Goal: Task Accomplishment & Management: Manage account settings

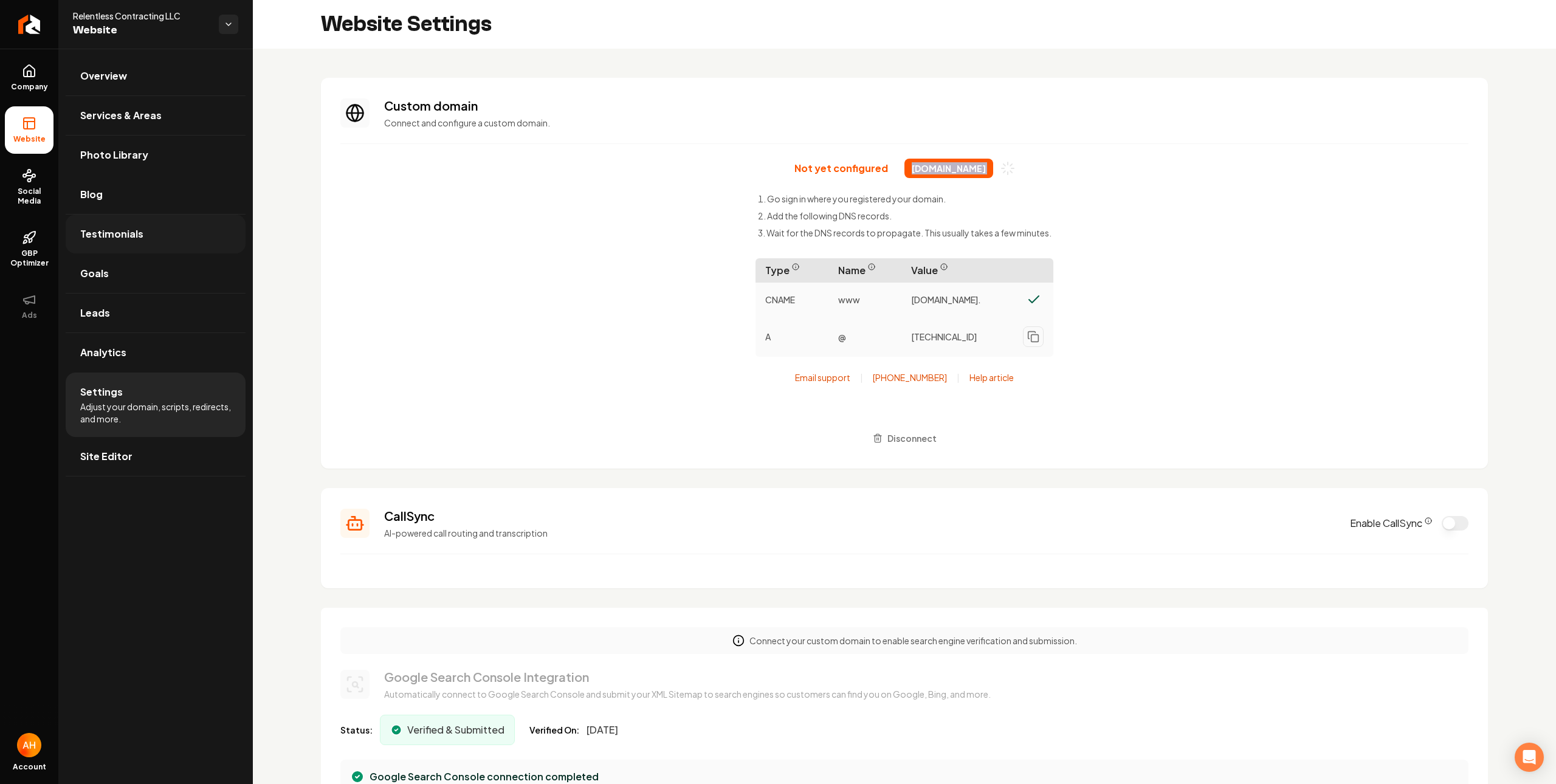
scroll to position [109, 0]
click at [644, 156] on section "Custom domain Connect and configure a custom domain. Not yet configured relentl…" at bounding box center [904, 273] width 1167 height 390
click at [906, 171] on span "[DOMAIN_NAME]" at bounding box center [949, 168] width 89 height 20
click at [906, 171] on span "relentlesscontracting.com" at bounding box center [949, 168] width 89 height 20
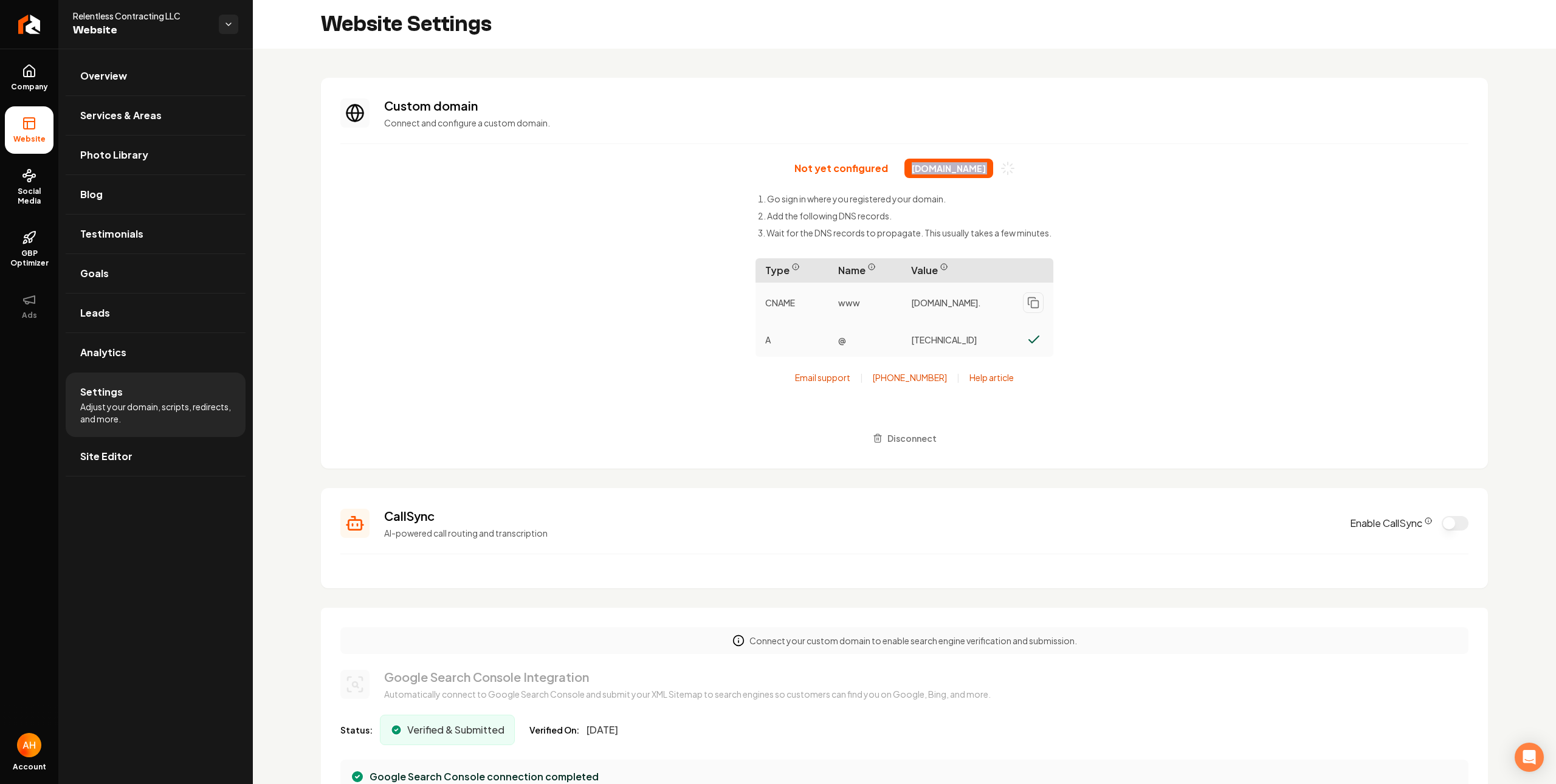
copy div "relentlesscontracting.com"
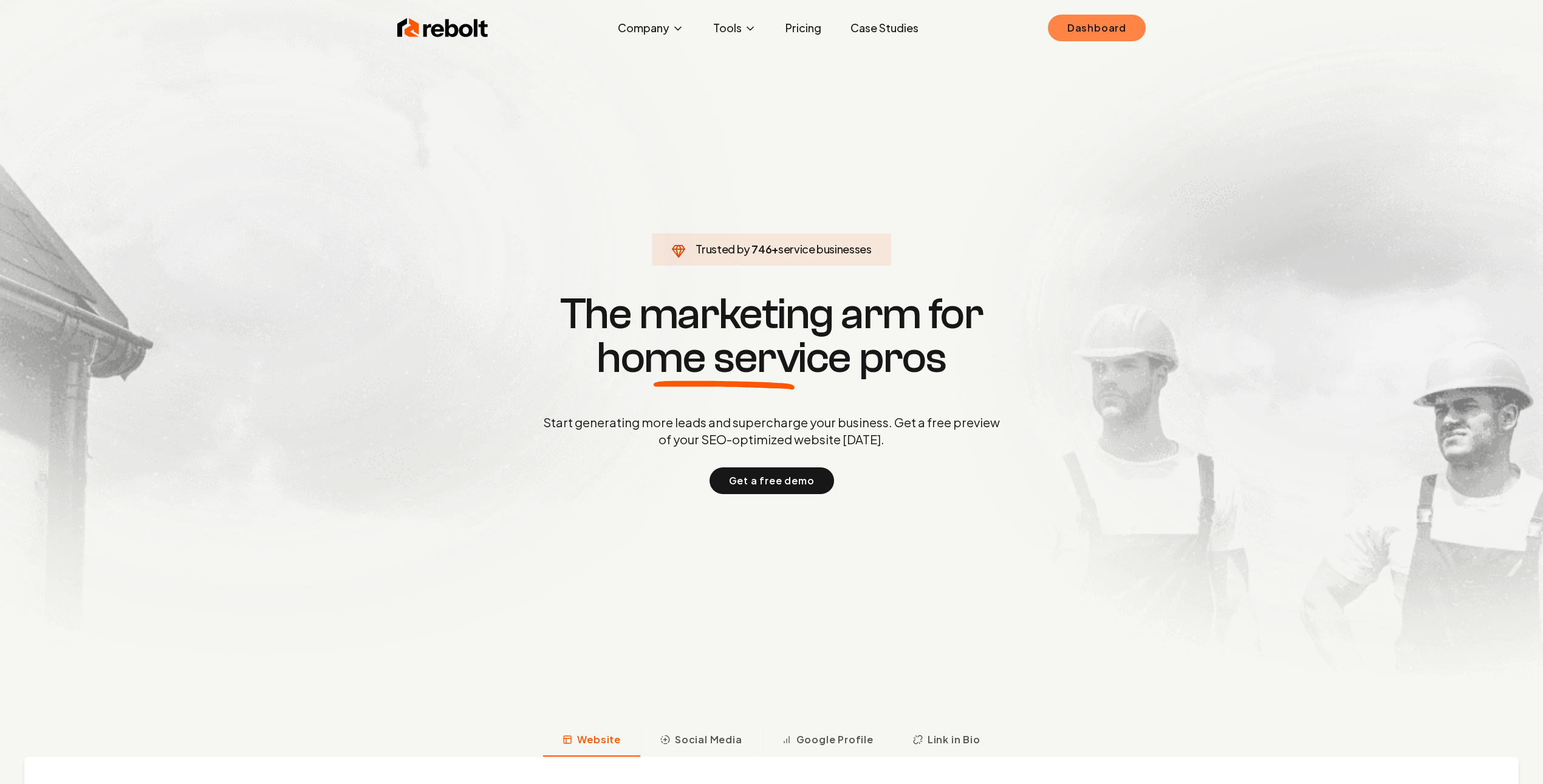
click at [1138, 24] on link "Dashboard" at bounding box center [1097, 28] width 97 height 27
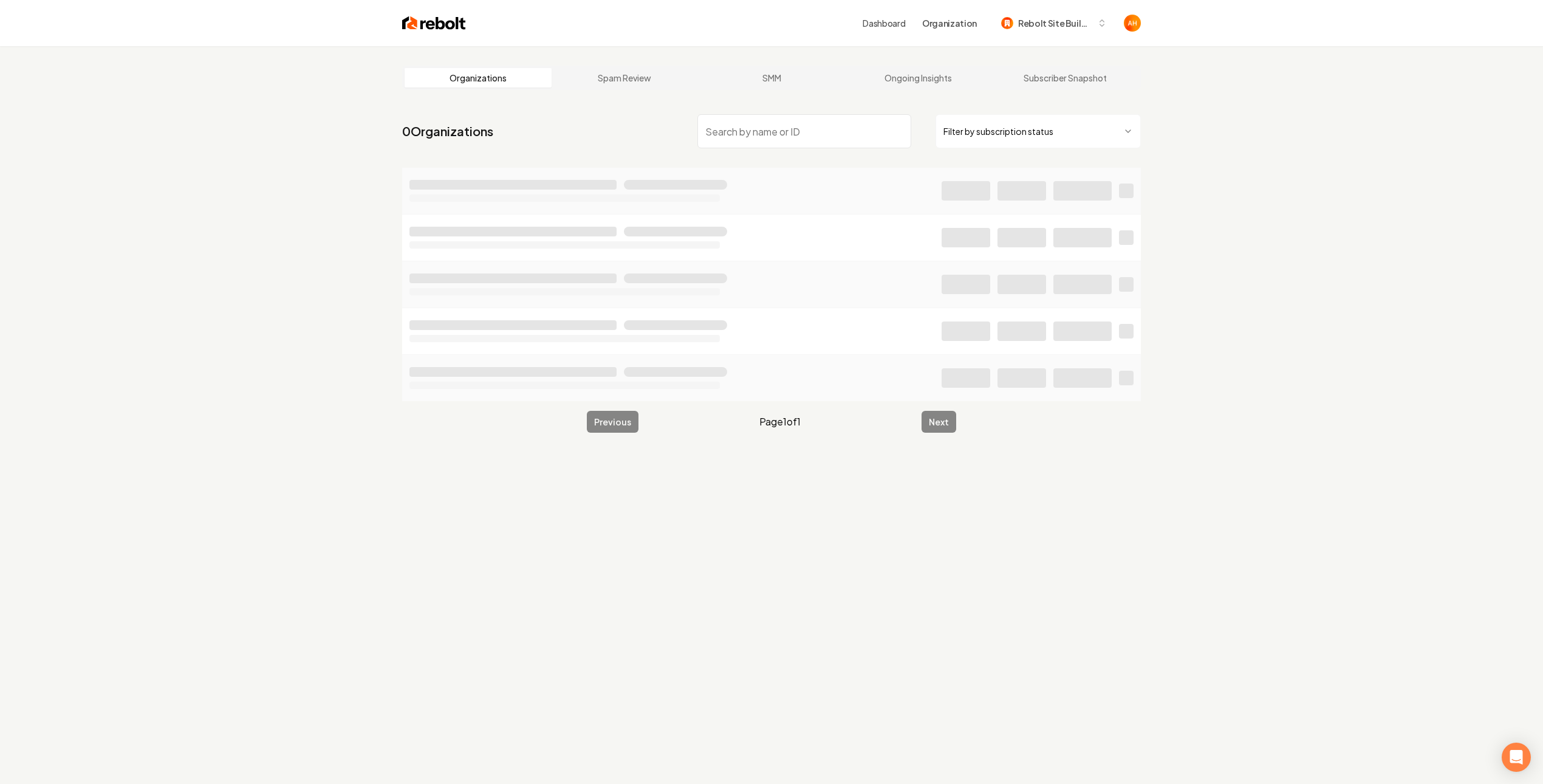
type input "welcomehomegaragedoors.com"
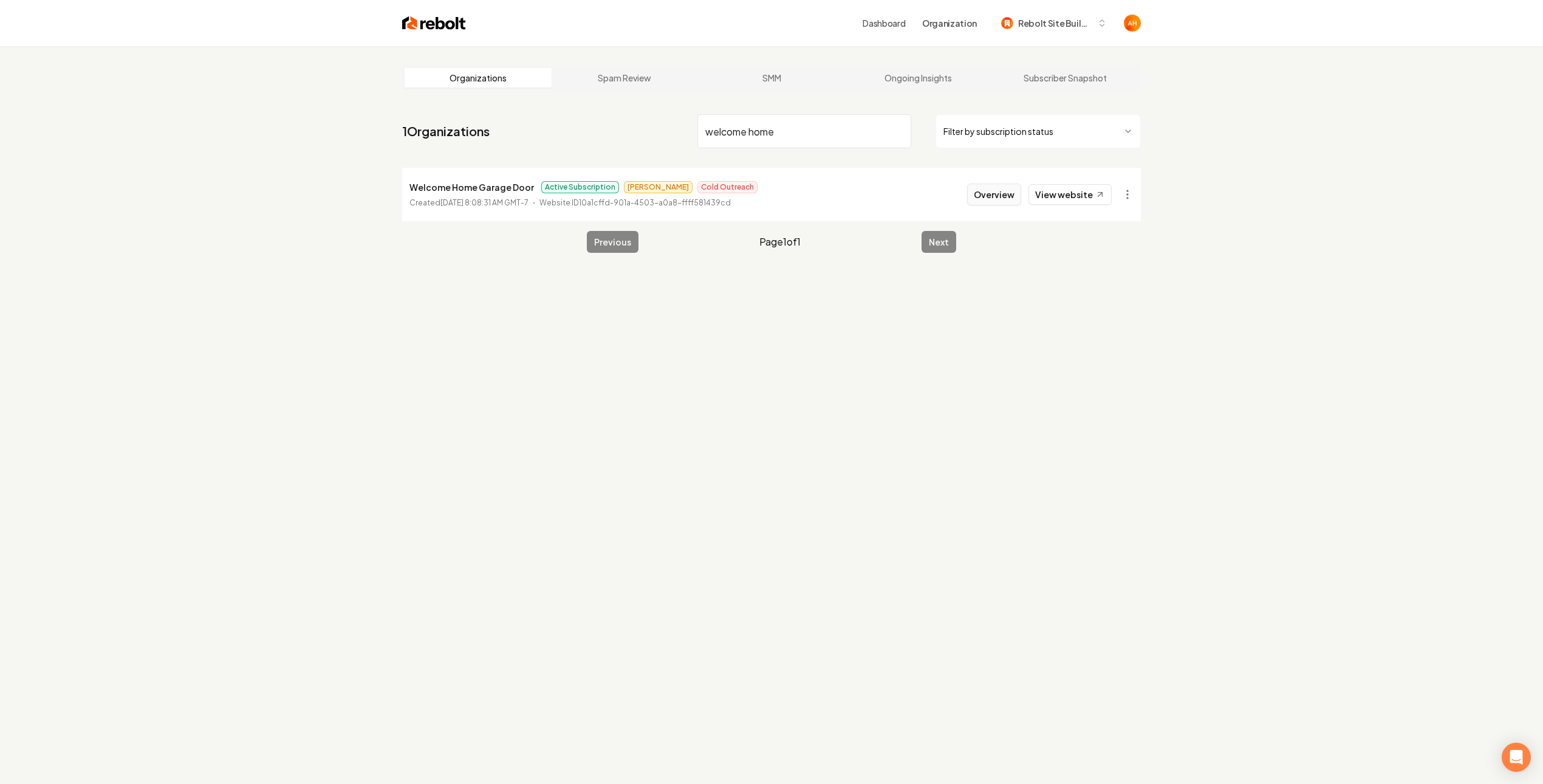
type input "welcome home"
click at [1006, 192] on button "Overview" at bounding box center [994, 195] width 54 height 22
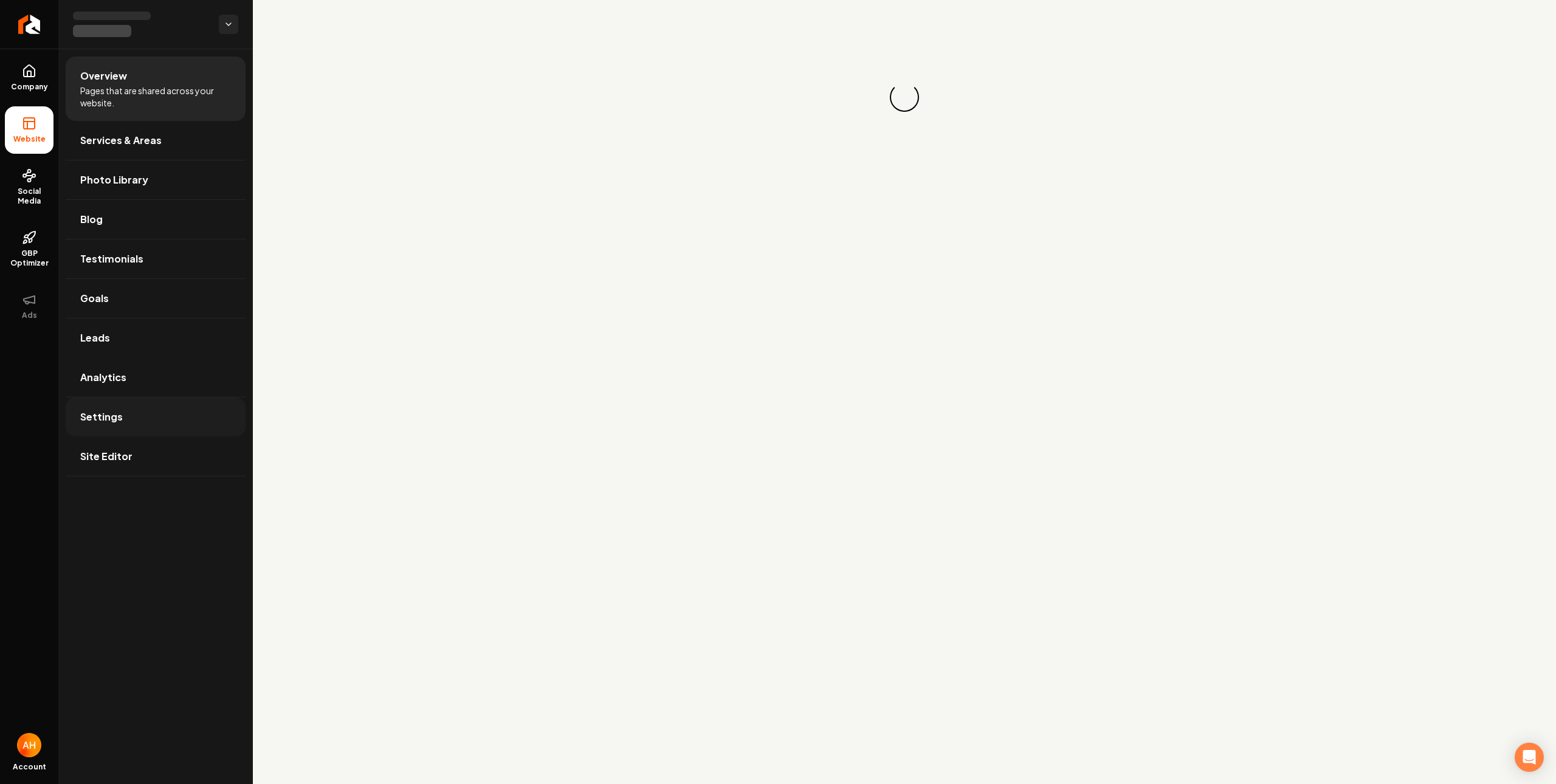
click at [166, 402] on link "Settings" at bounding box center [156, 416] width 180 height 38
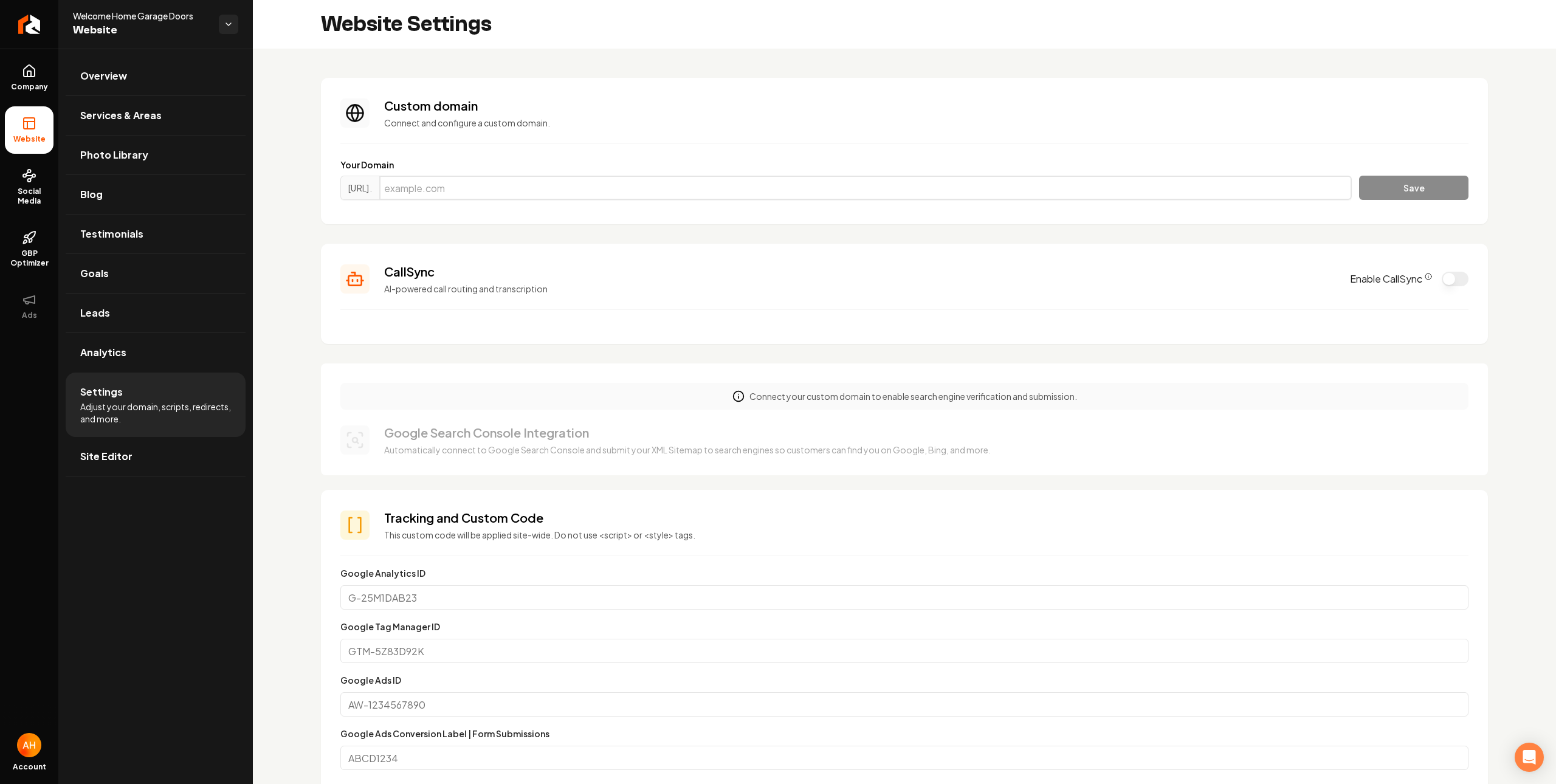
drag, startPoint x: 651, startPoint y: 179, endPoint x: 809, endPoint y: 178, distance: 158.0
click at [651, 179] on input "Main content area" at bounding box center [865, 187] width 972 height 24
paste input "welcomehomegaragedoors.com"
type input "welcomehomegaragedoors.com"
click at [1346, 189] on div "https://www. welcomehomegaragedoors.com Save" at bounding box center [904, 189] width 1128 height 29
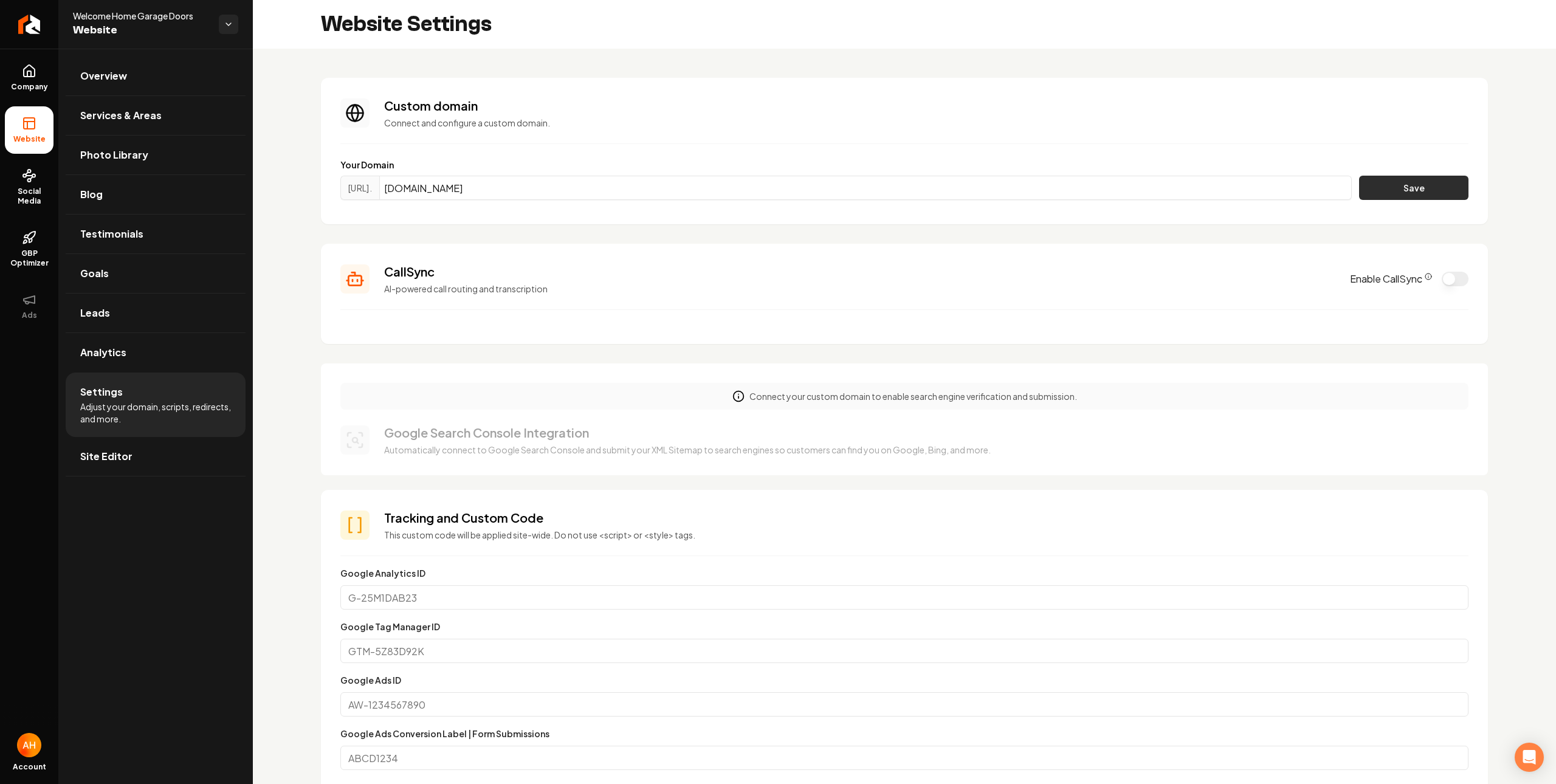
click at [1393, 186] on button "Save" at bounding box center [1413, 187] width 109 height 24
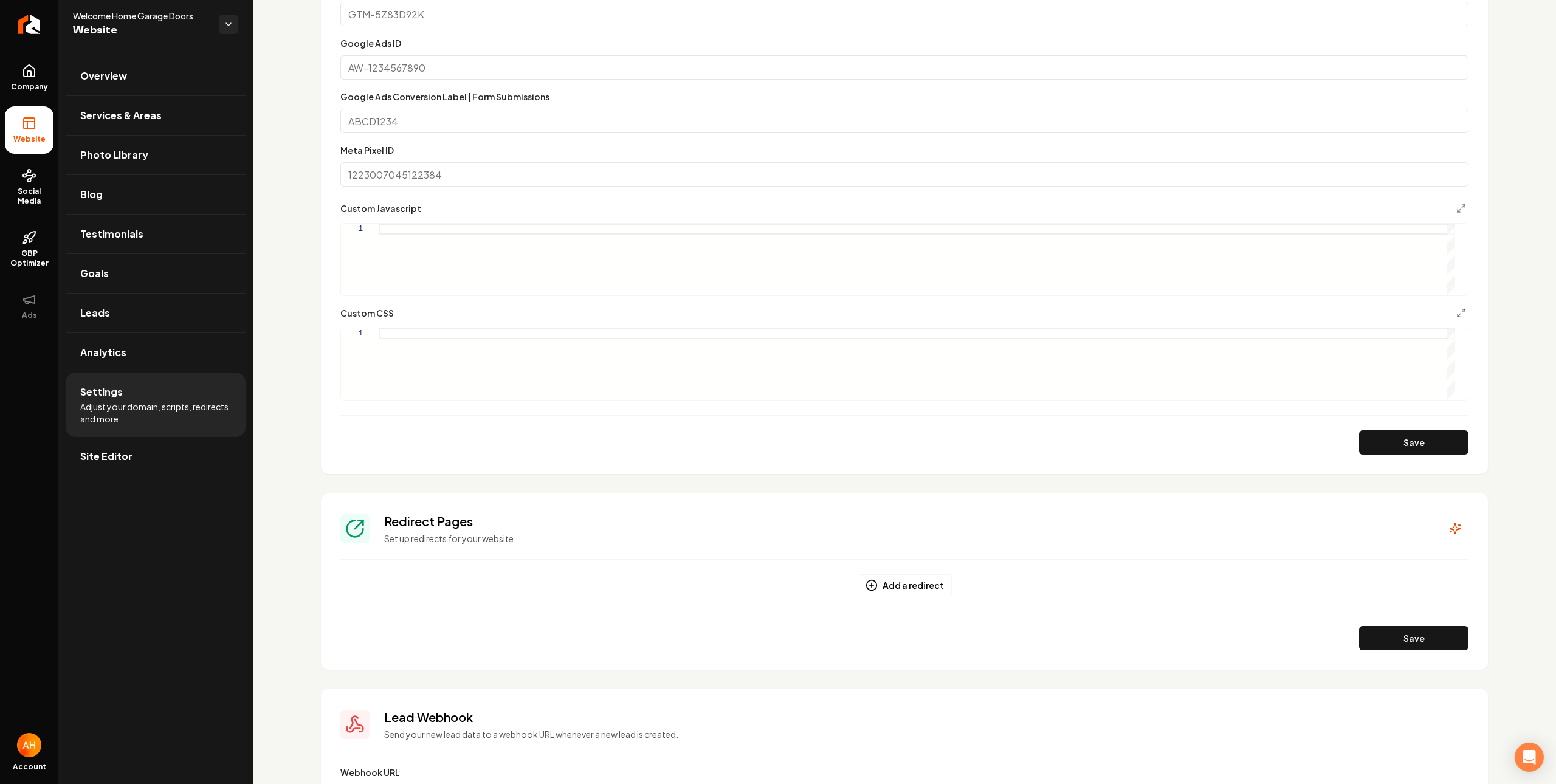
scroll to position [591, 0]
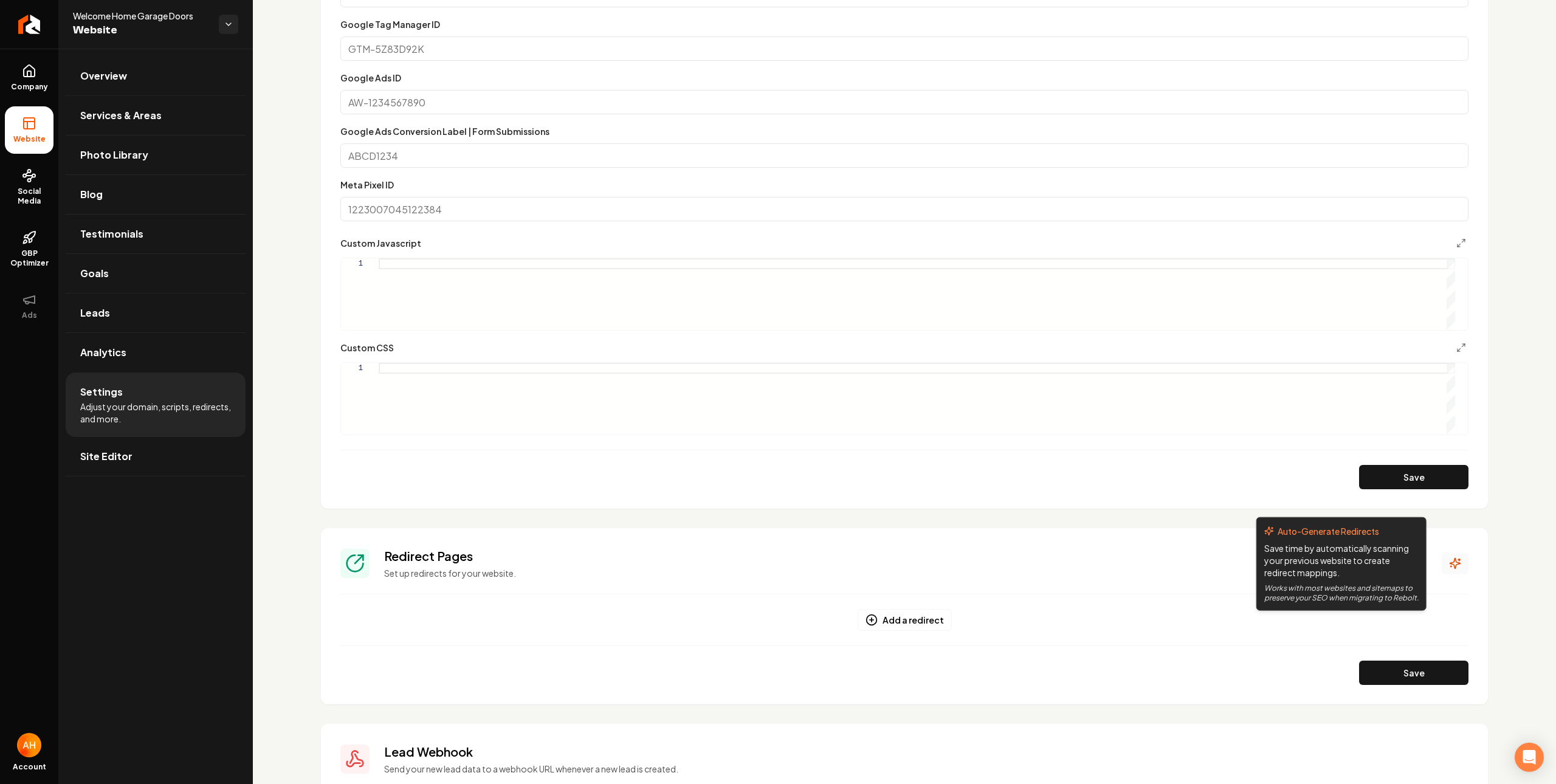
click at [1448, 562] on icon "Main content area" at bounding box center [1454, 562] width 12 height 12
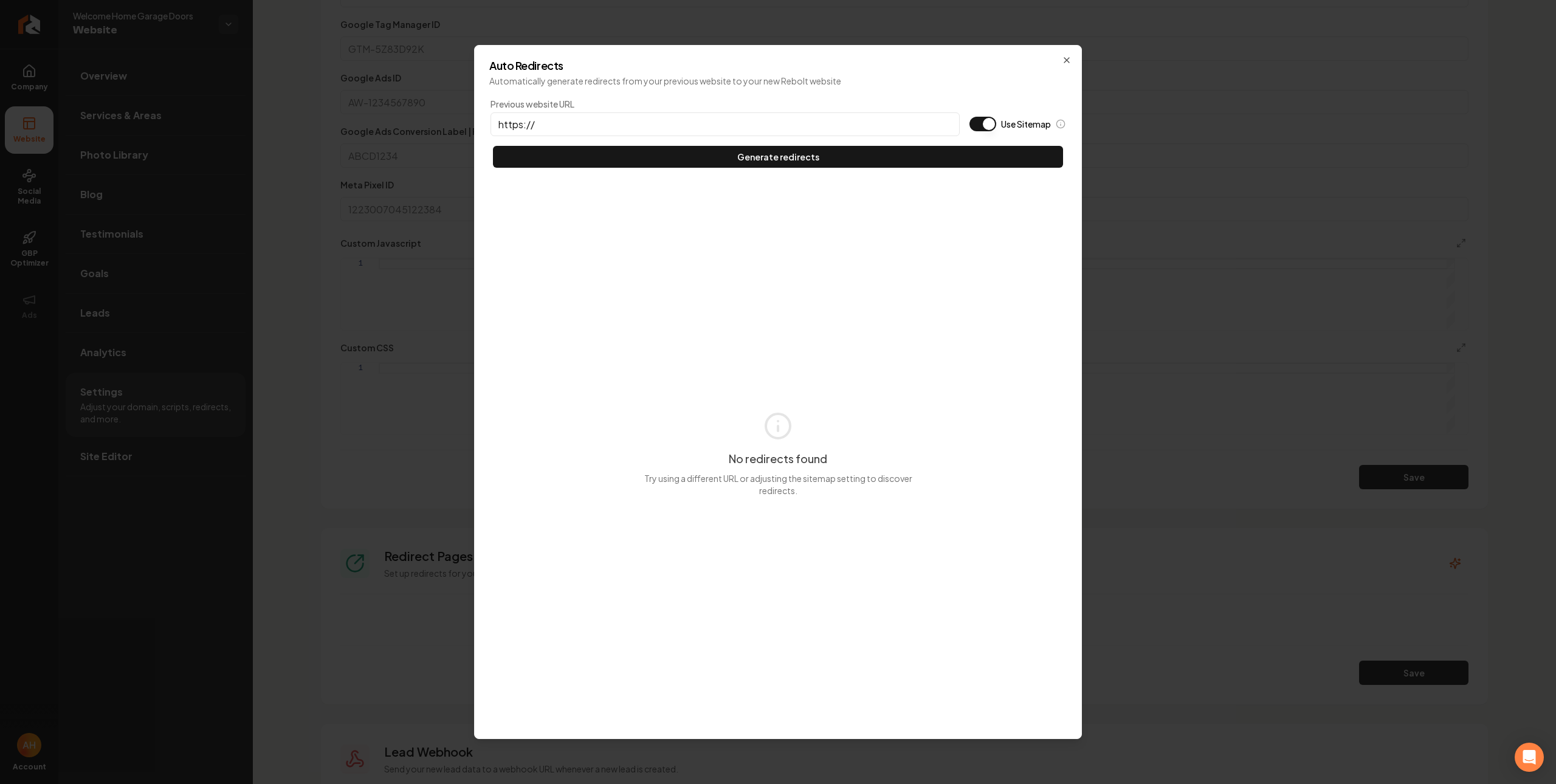
type input "https://https://www.loom.com/share/23875e0aa167494fb42d3d326b830299?sid=24ea32a…"
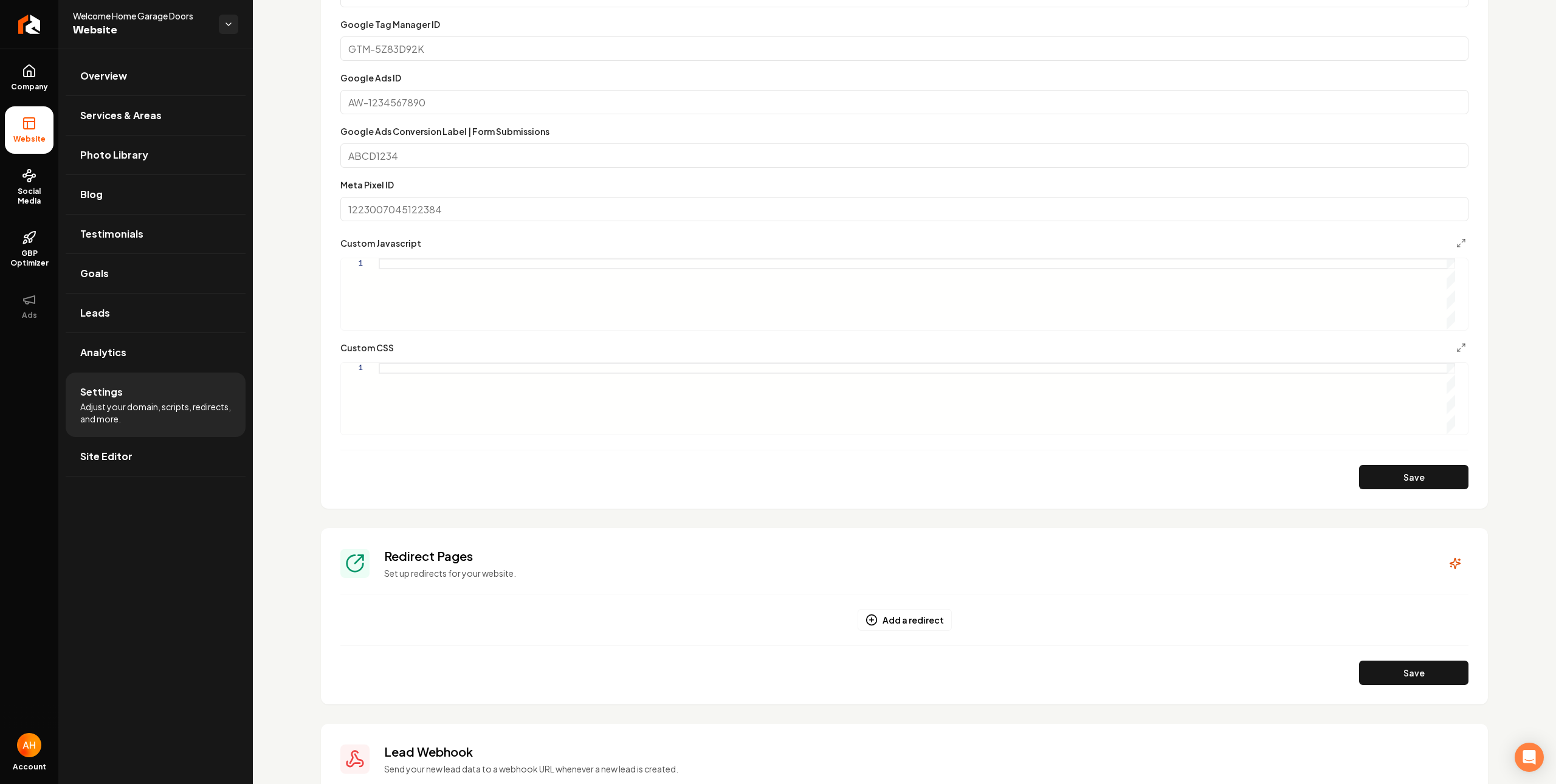
scroll to position [0, 0]
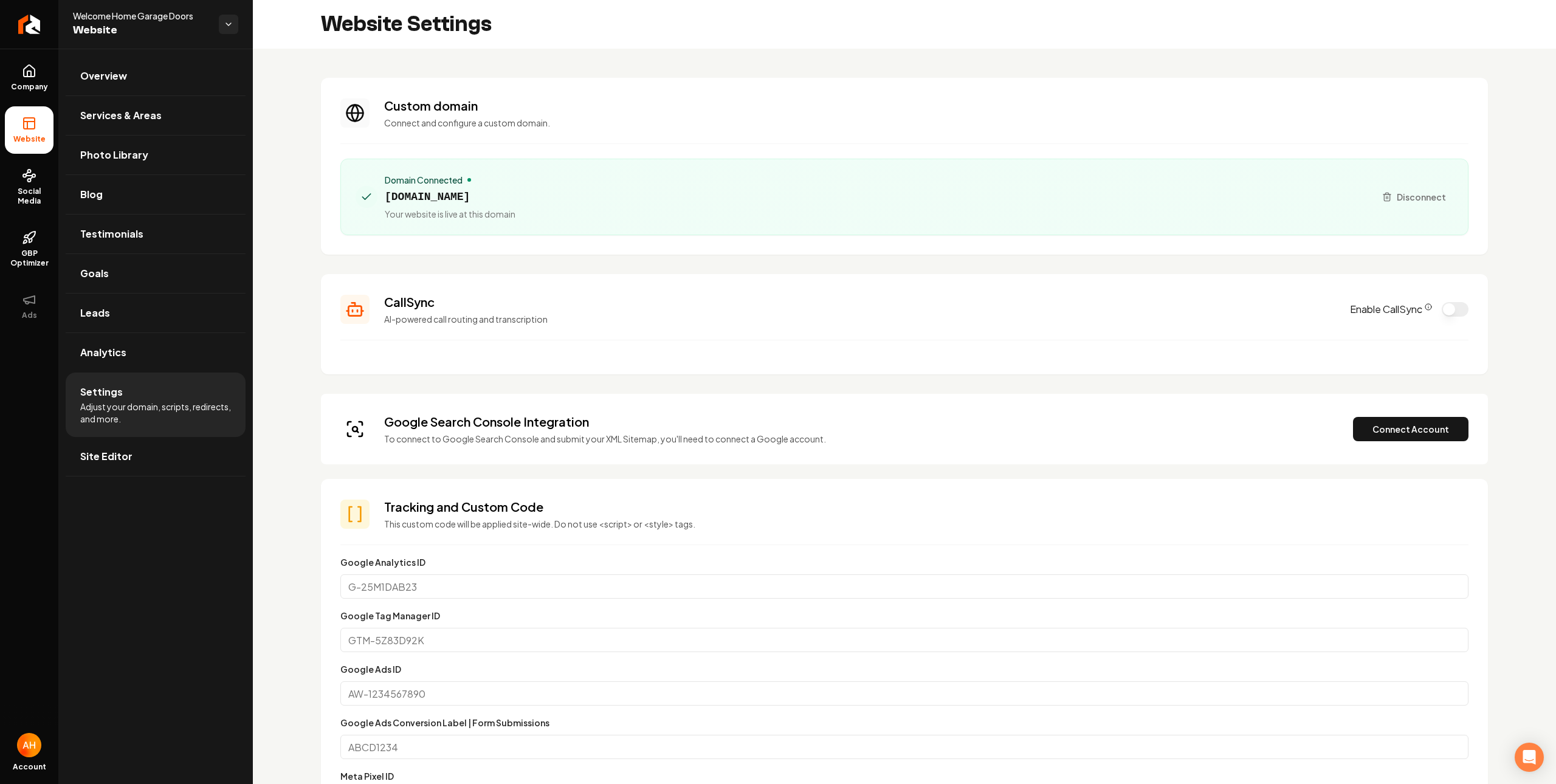
click at [516, 191] on span "welcomehomegaragedoors.com" at bounding box center [450, 197] width 130 height 17
copy span "welcomehomegaragedoors.com"
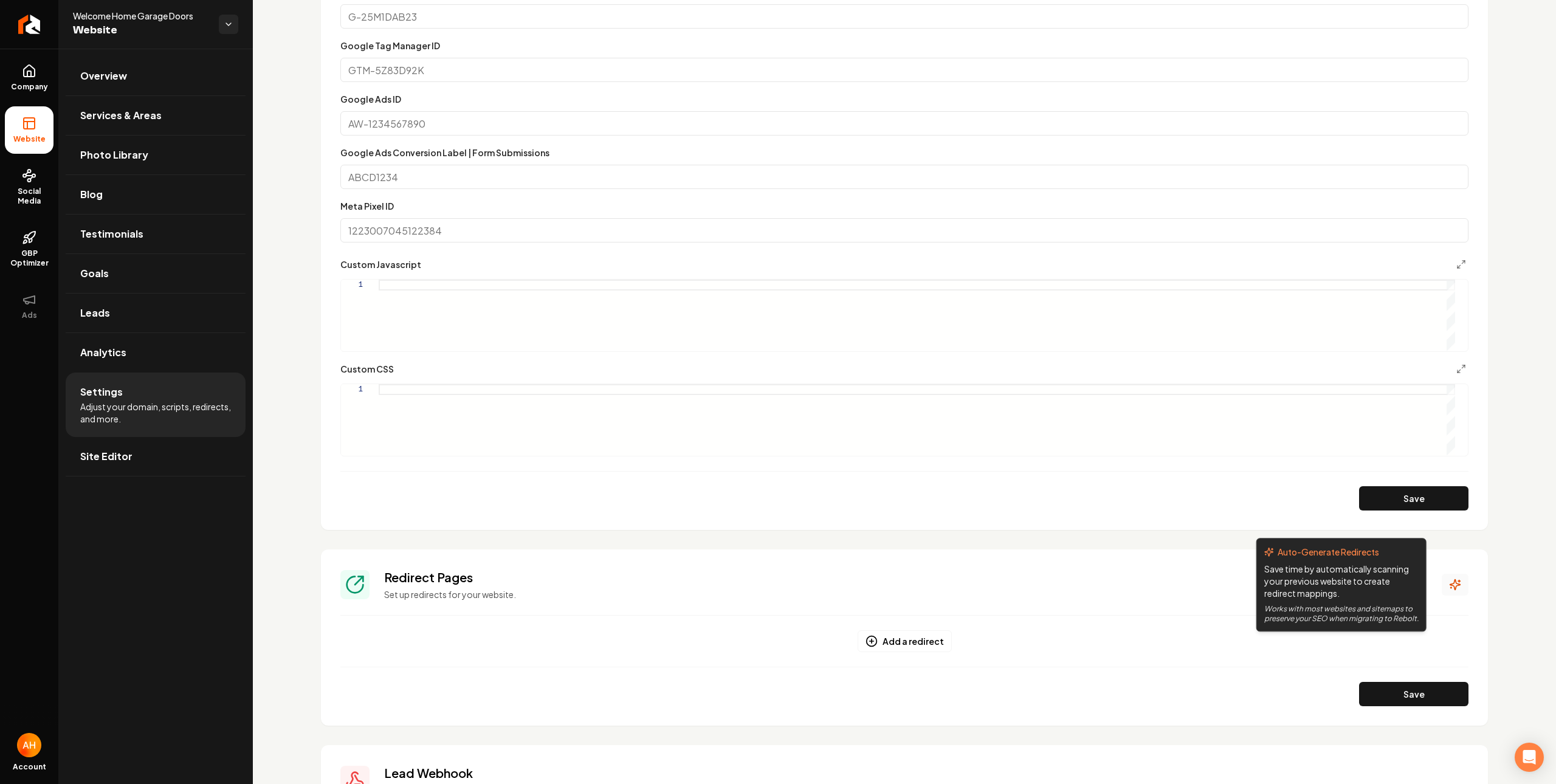
click at [1441, 579] on button "Main content area" at bounding box center [1455, 584] width 27 height 22
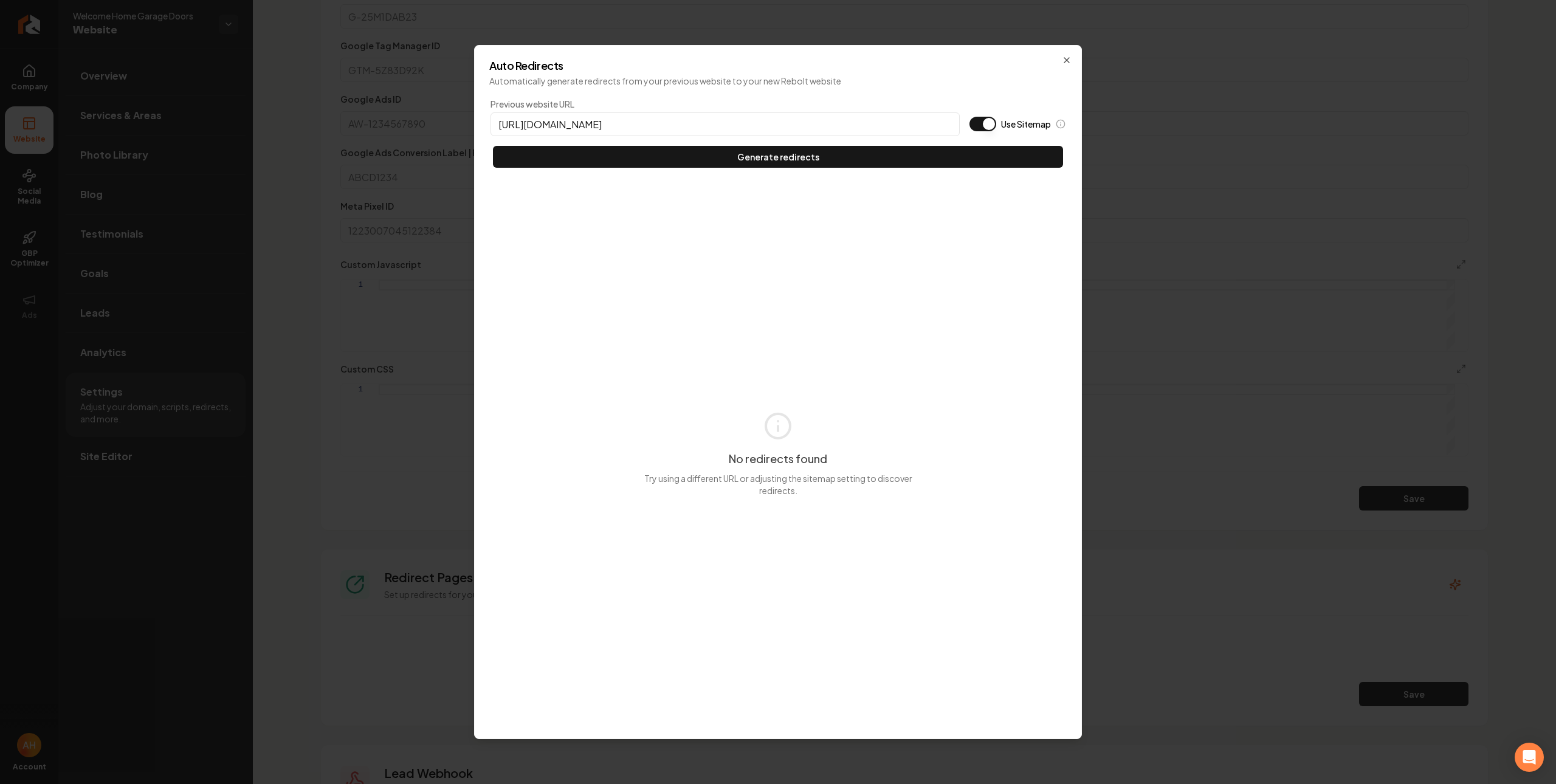
type input "https://welcomehomegaragedoors.com"
type button "on"
click at [969, 116] on button "Use Sitemap" at bounding box center [982, 123] width 27 height 15
click at [493, 146] on button "Generate redirects" at bounding box center [777, 157] width 570 height 22
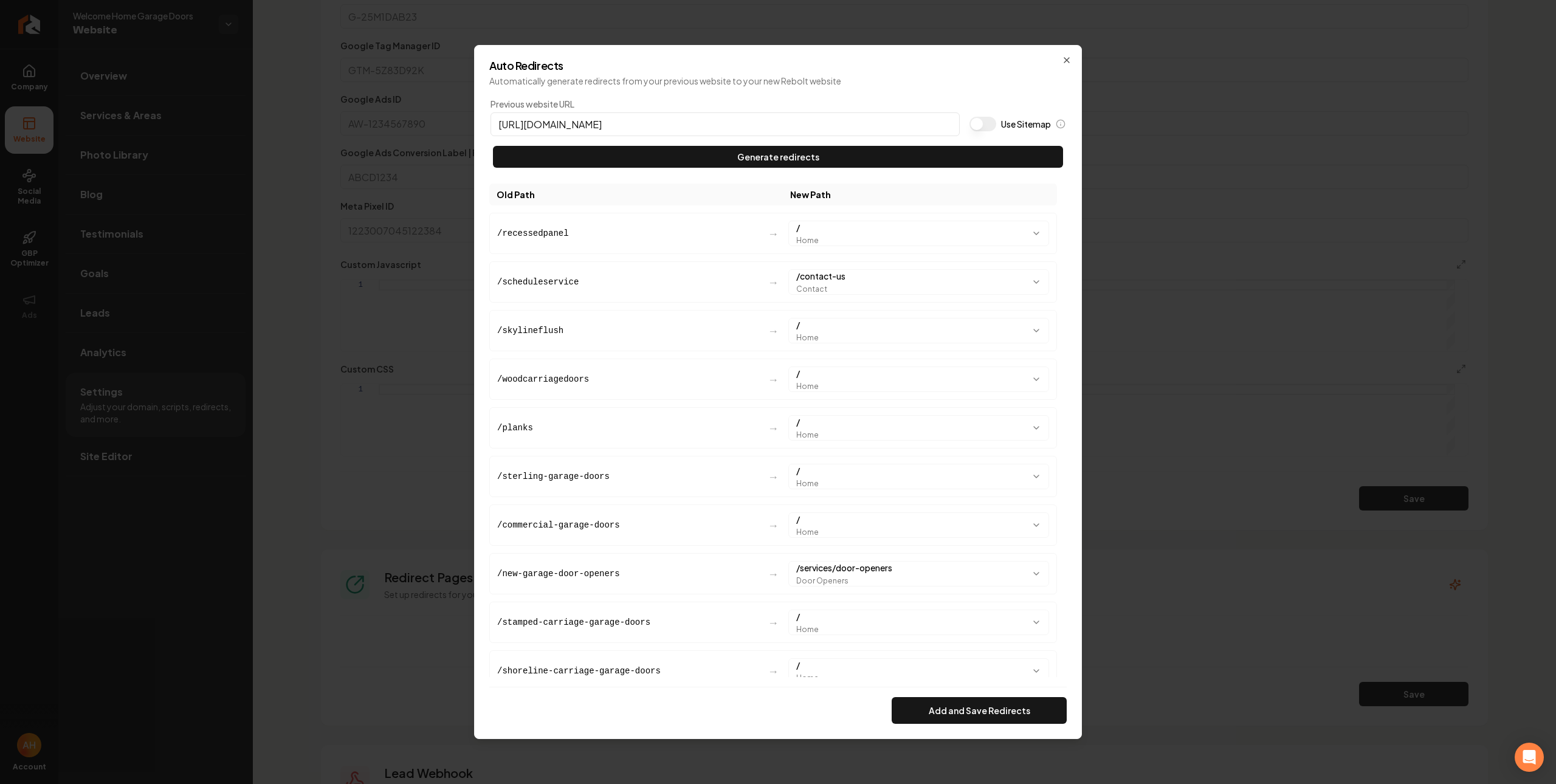
scroll to position [518, 0]
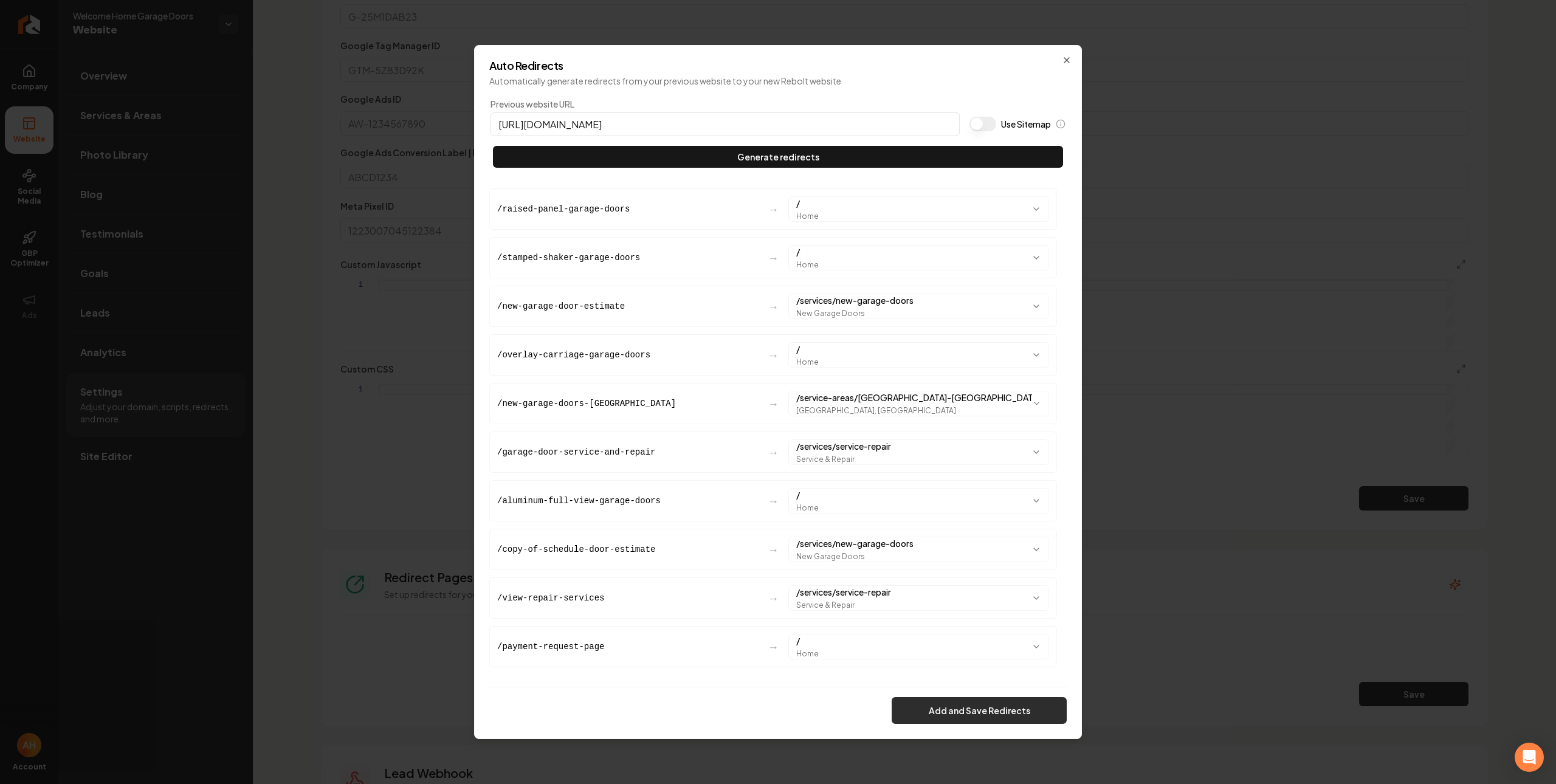
click at [952, 717] on button "Add and Save Redirects" at bounding box center [978, 710] width 175 height 27
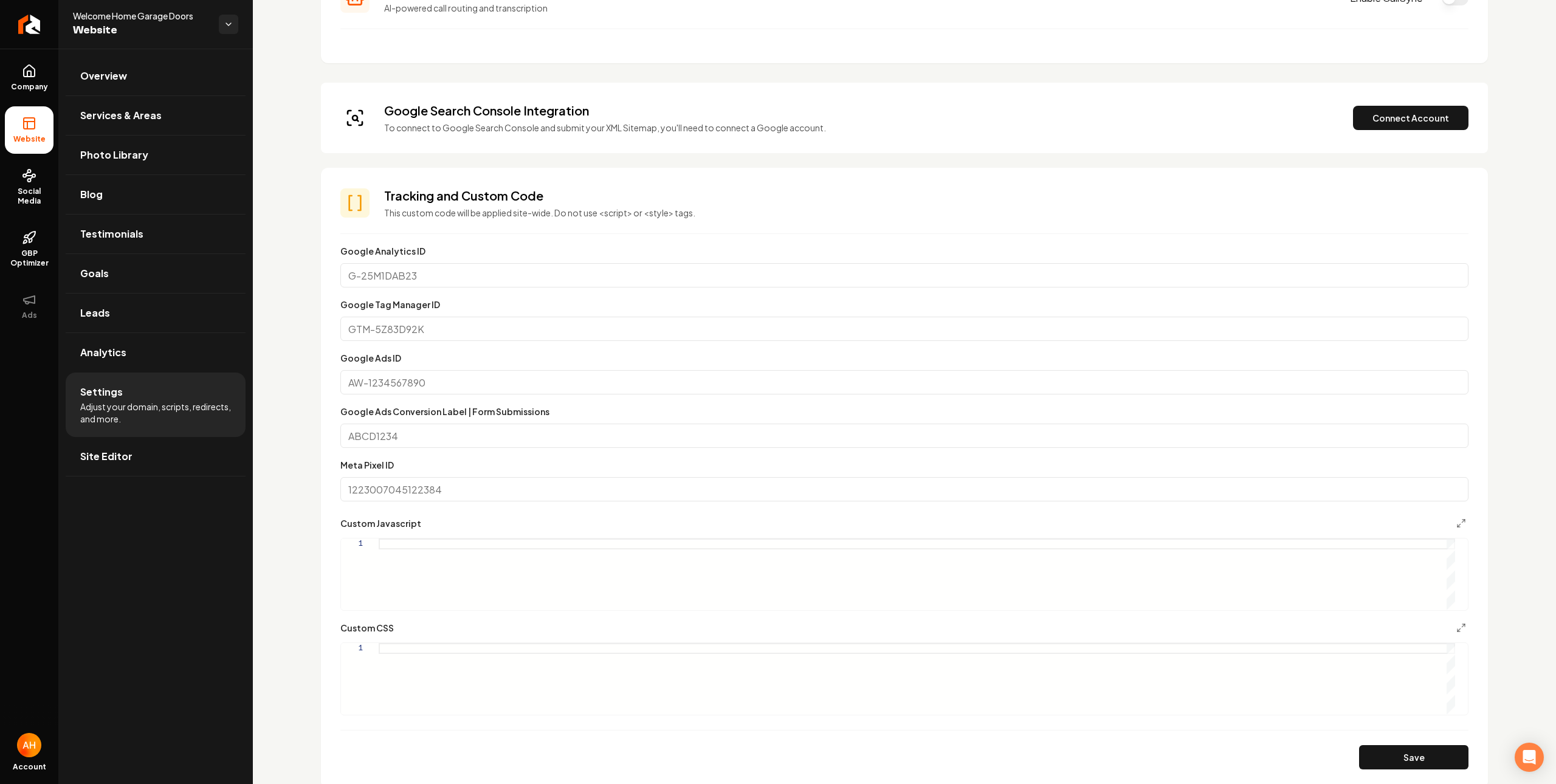
scroll to position [0, 0]
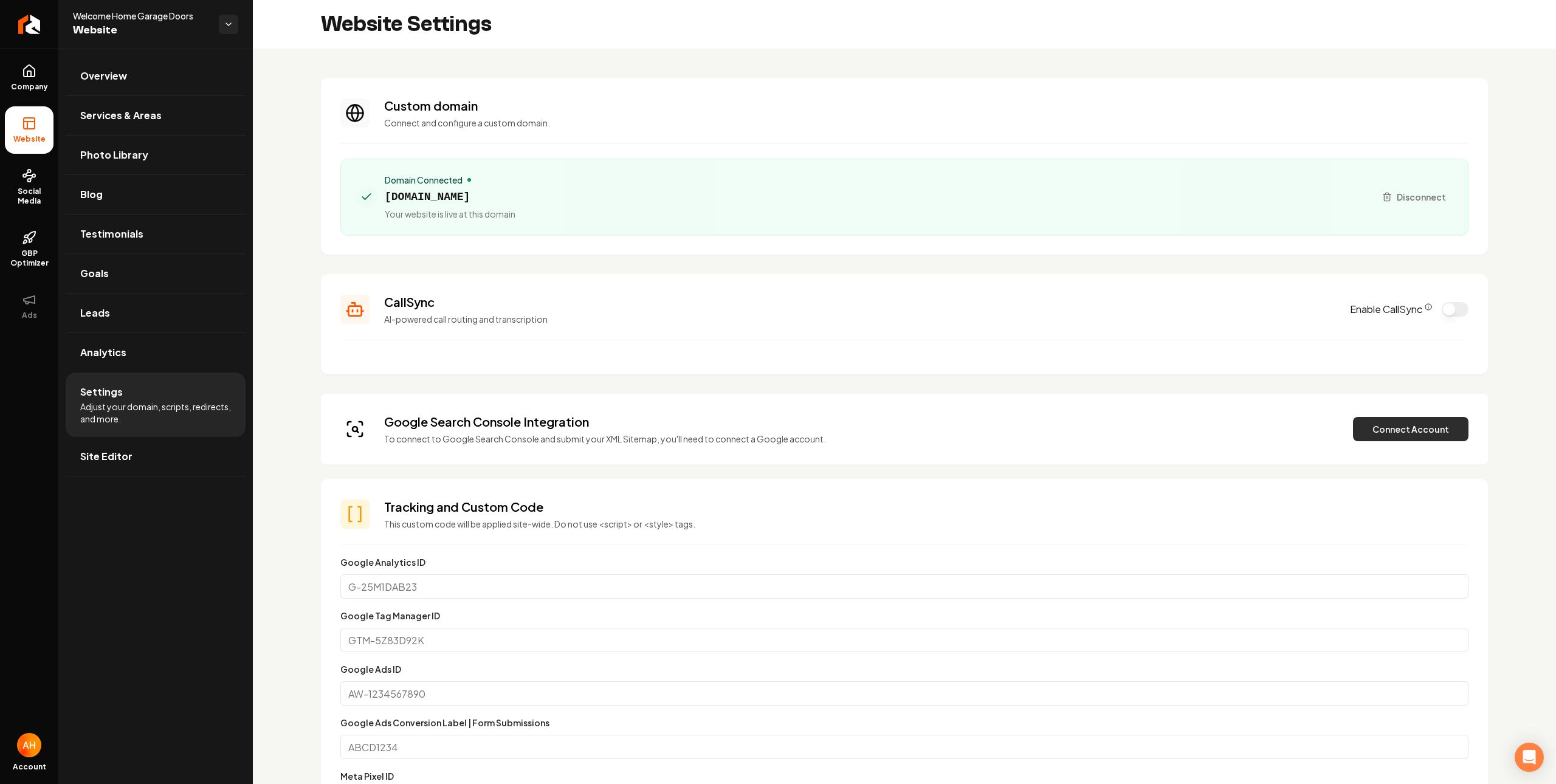
click at [1385, 433] on button "Connect Account" at bounding box center [1410, 428] width 116 height 24
drag, startPoint x: 1363, startPoint y: 432, endPoint x: 1355, endPoint y: 430, distance: 8.2
click at [1363, 432] on button "Verify & Submit" at bounding box center [1326, 428] width 106 height 24
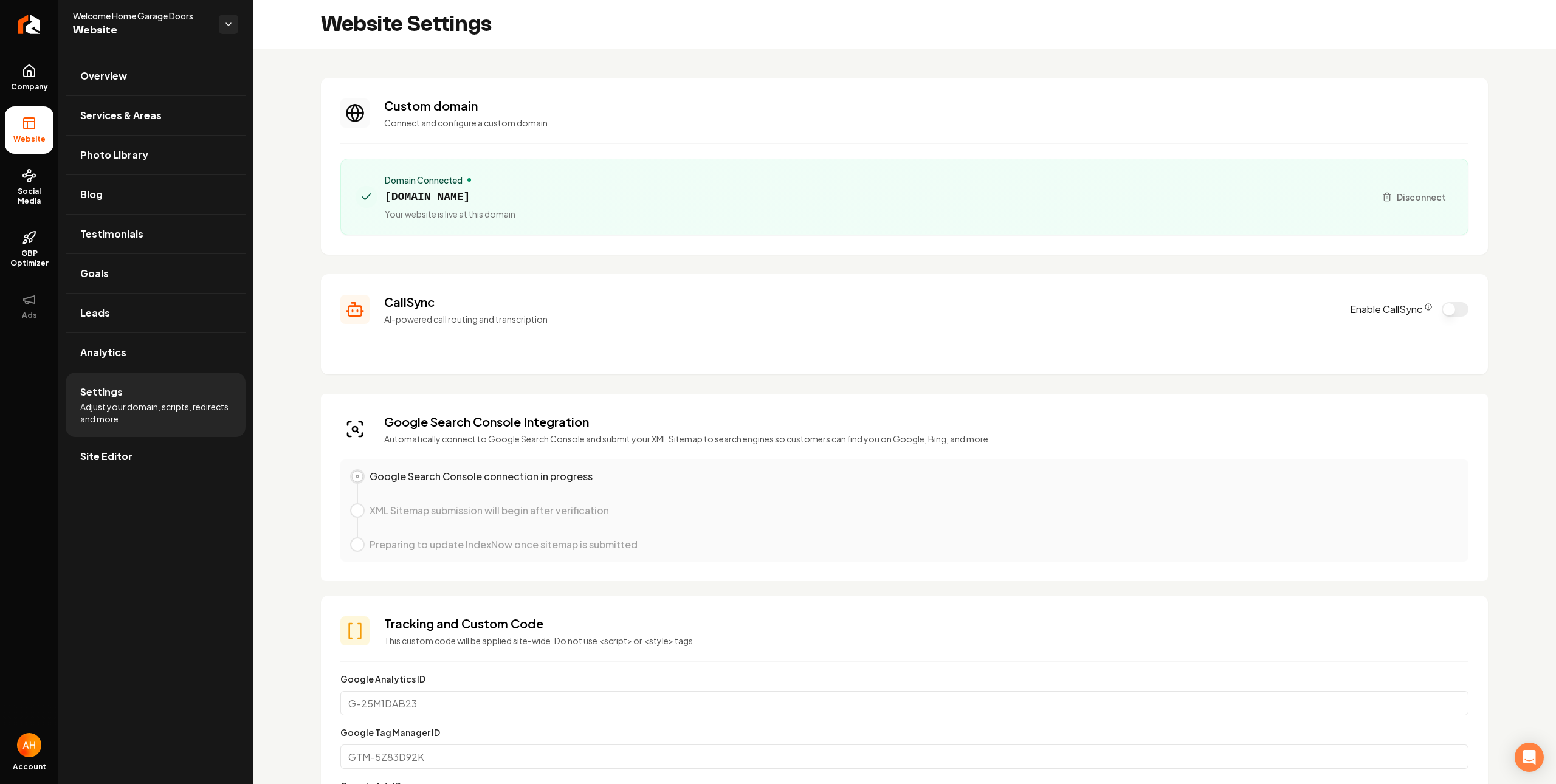
click at [489, 197] on span "welcomehomegaragedoors.com" at bounding box center [450, 197] width 130 height 17
copy span "welcomehomegaragedoors.com"
click at [704, 109] on h3 "Custom domain" at bounding box center [927, 106] width 1084 height 17
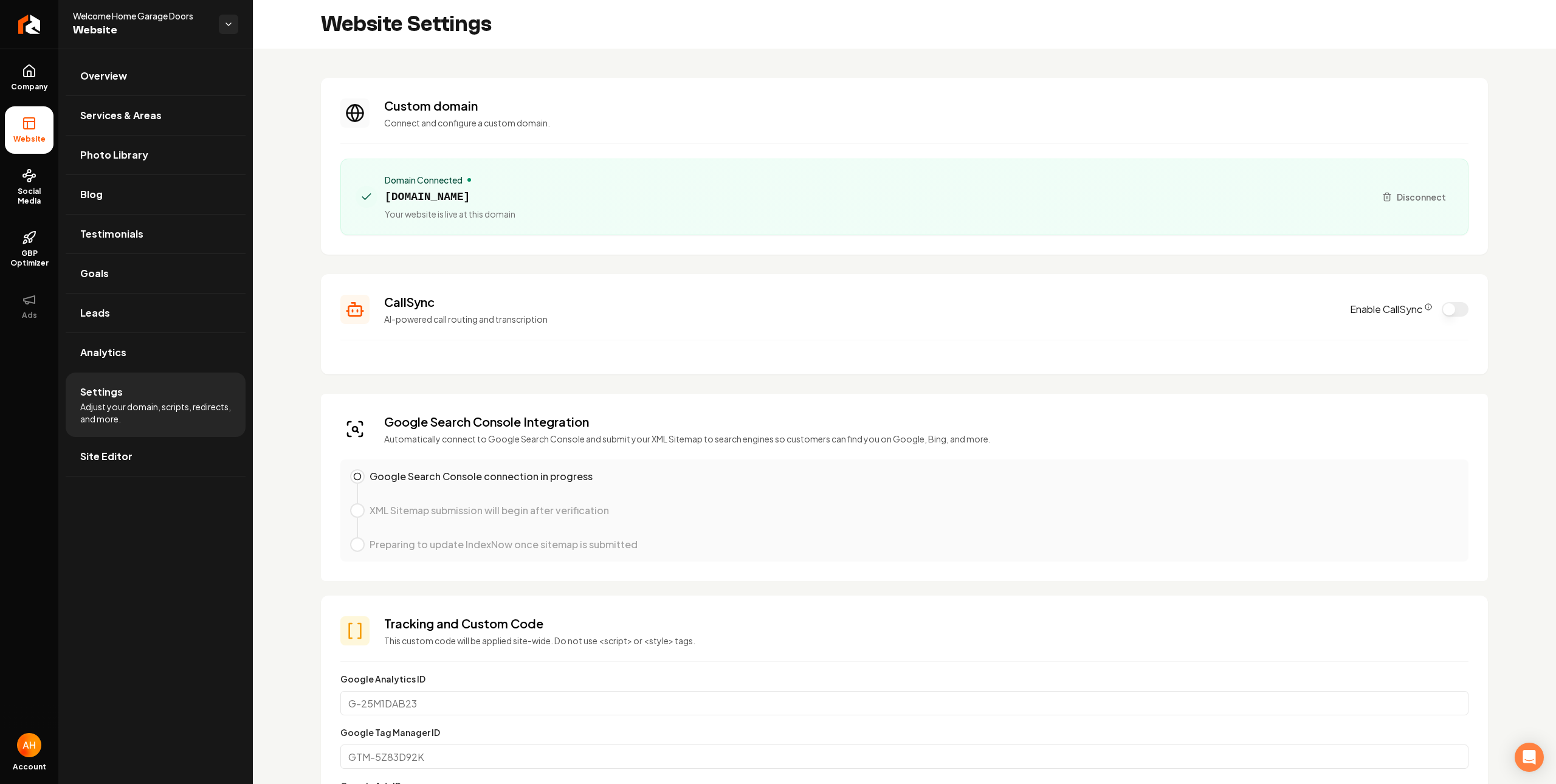
click at [688, 107] on h3 "Custom domain" at bounding box center [927, 106] width 1084 height 17
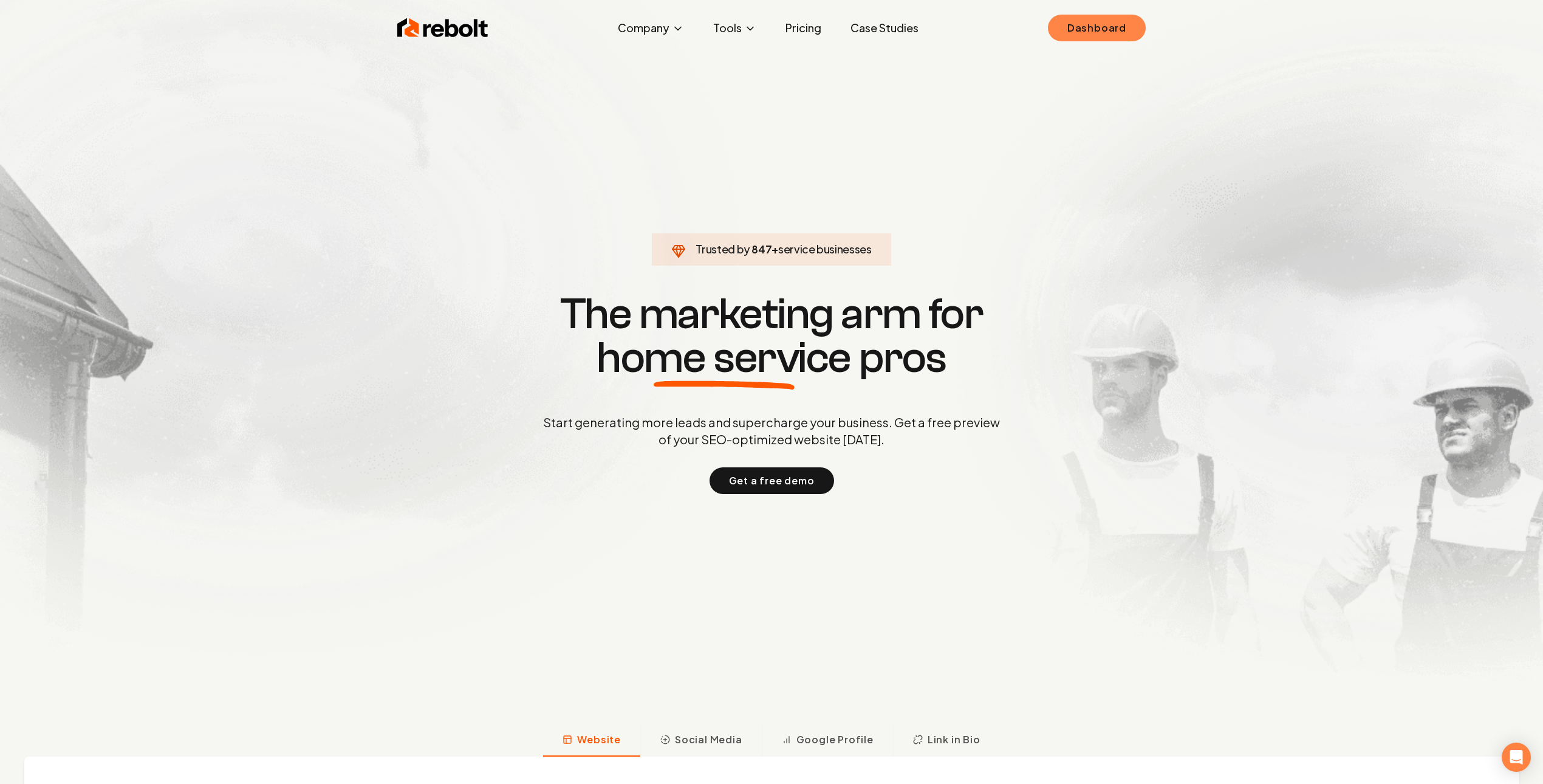
click at [1089, 26] on link "Dashboard" at bounding box center [1097, 28] width 97 height 27
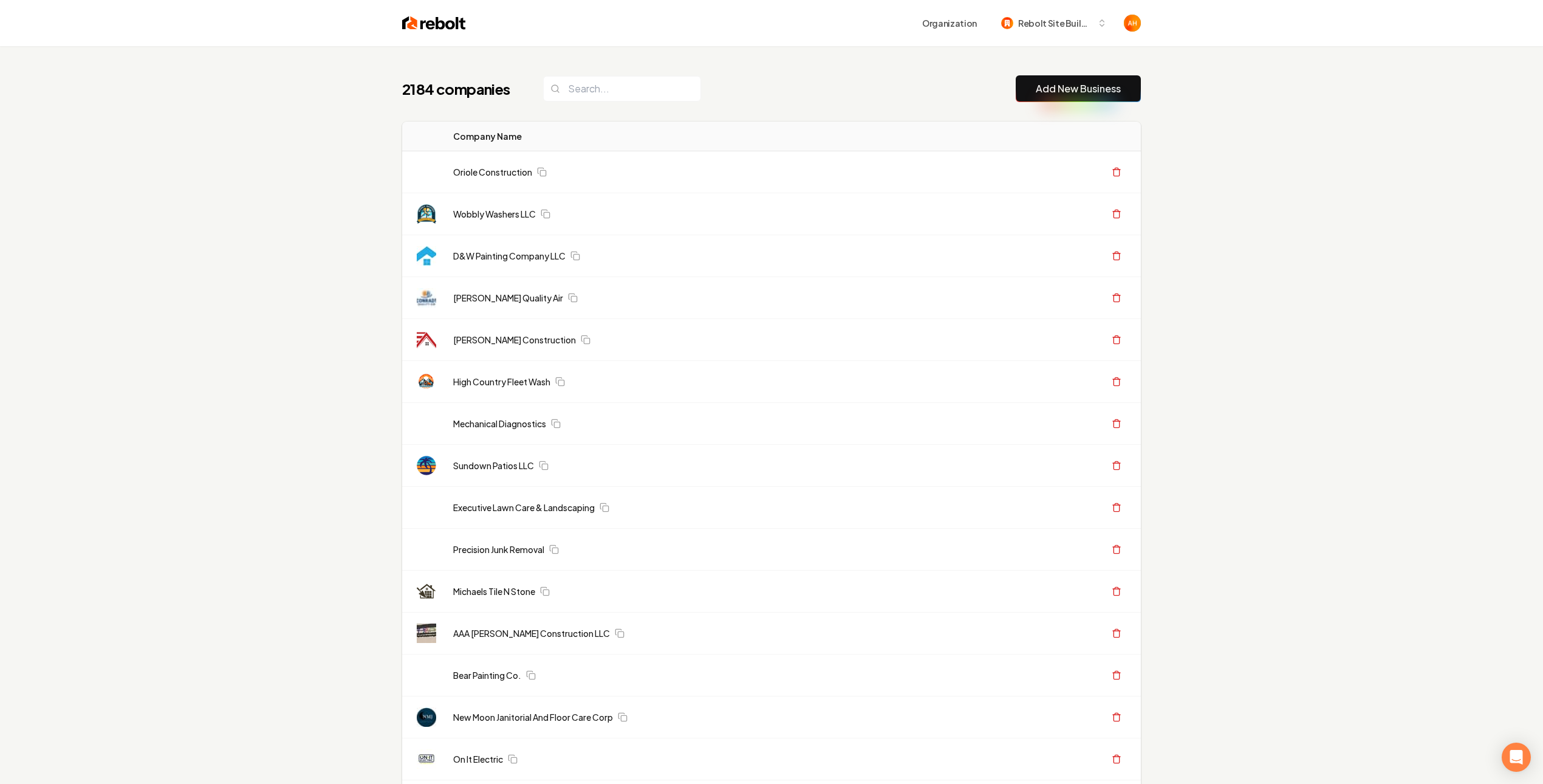
click at [722, 25] on div "Organization Rebolt Site Builder" at bounding box center [803, 23] width 675 height 22
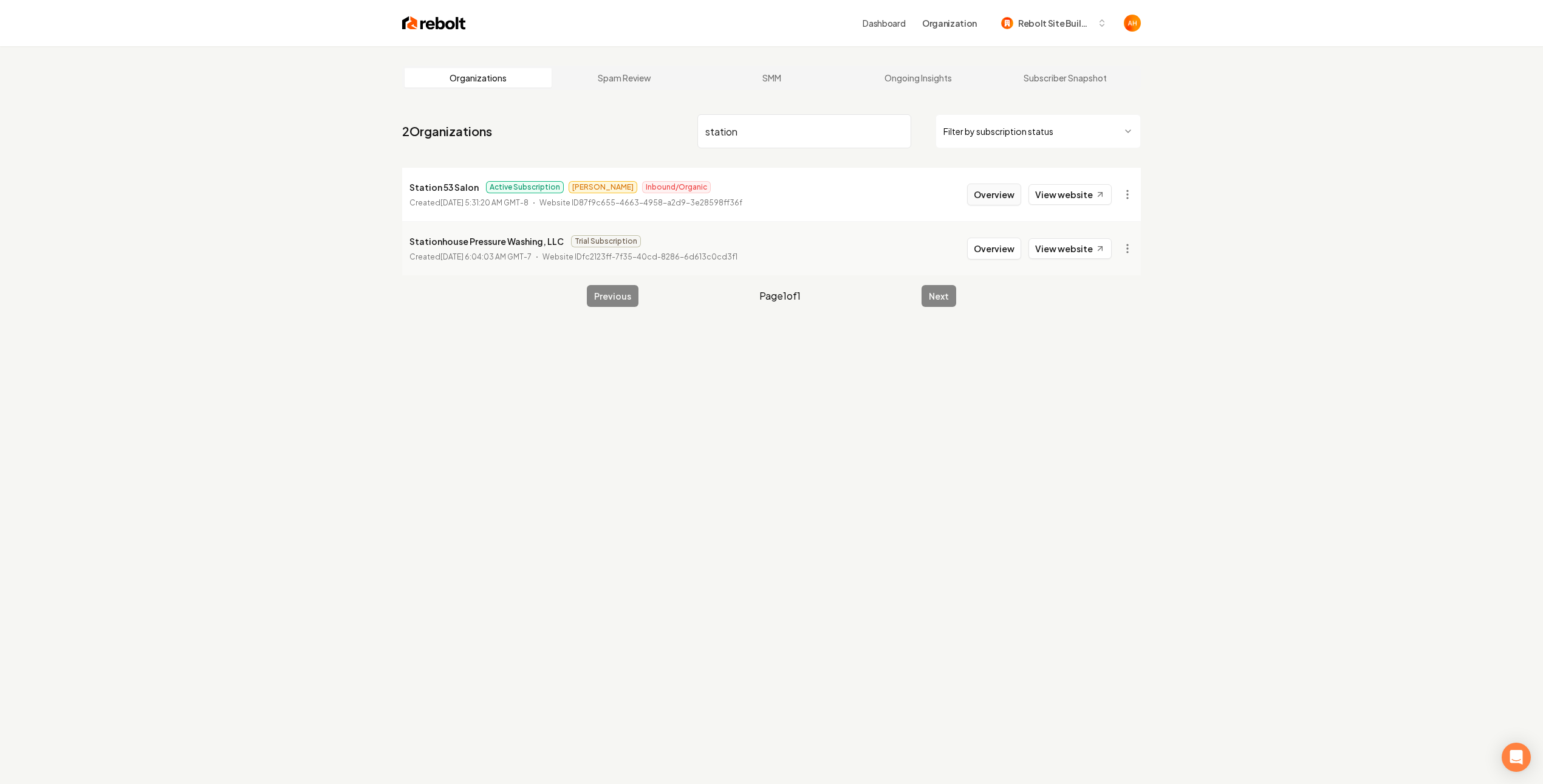
type input "station"
click at [998, 194] on button "Overview" at bounding box center [994, 195] width 54 height 22
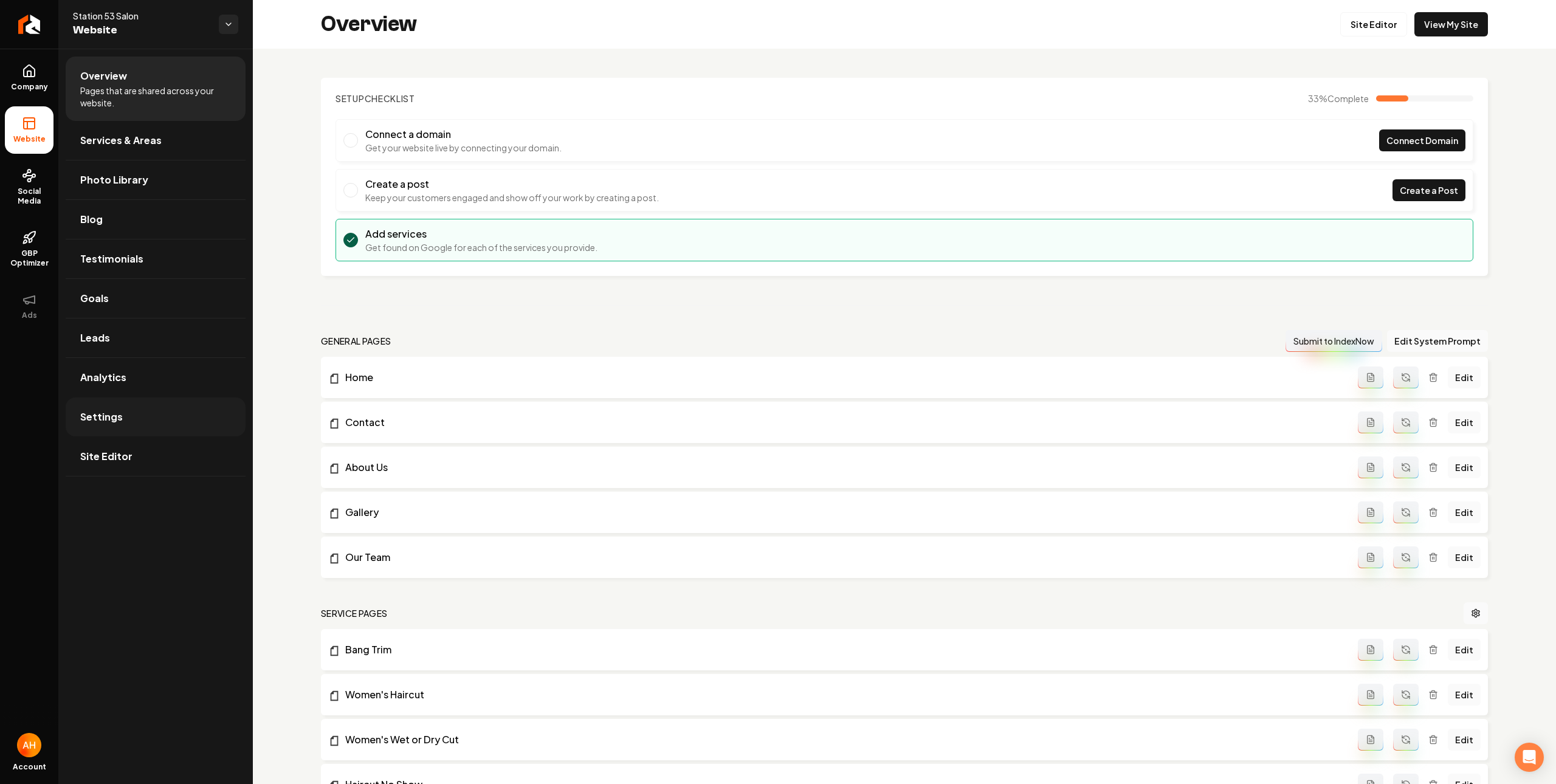
click at [146, 421] on link "Settings" at bounding box center [156, 416] width 180 height 38
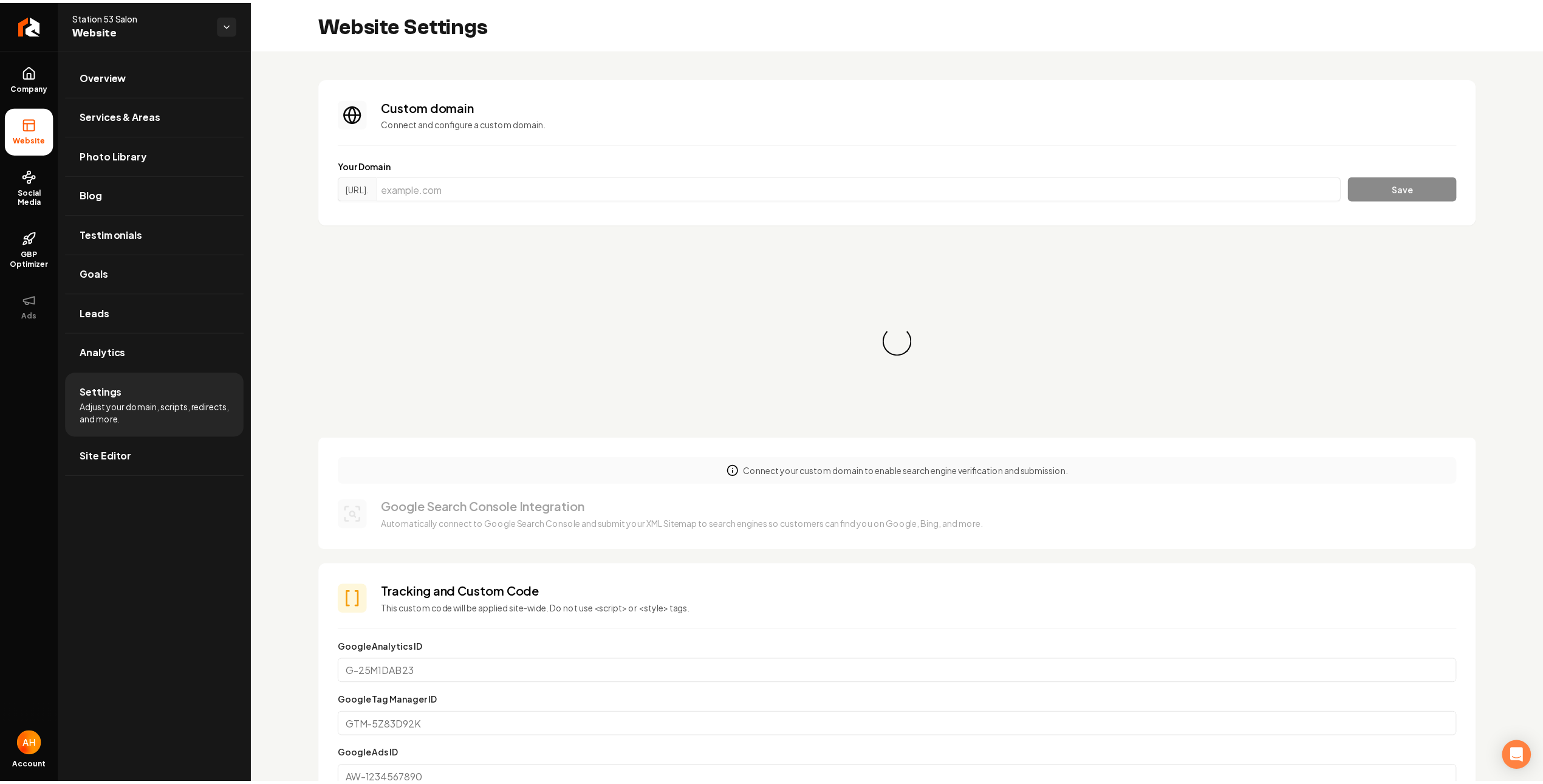
scroll to position [109, 0]
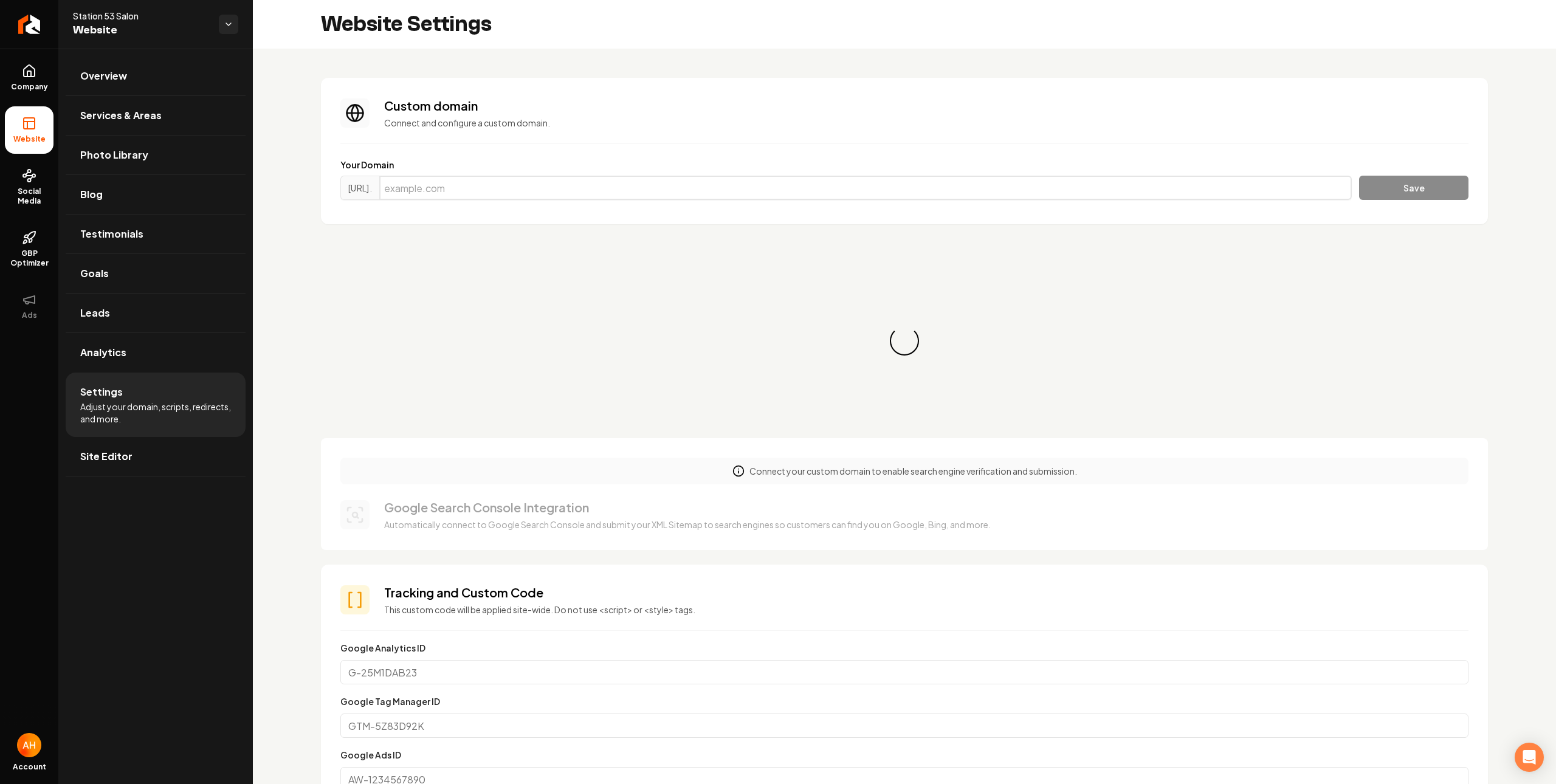
click at [552, 181] on input "Main content area" at bounding box center [865, 187] width 972 height 24
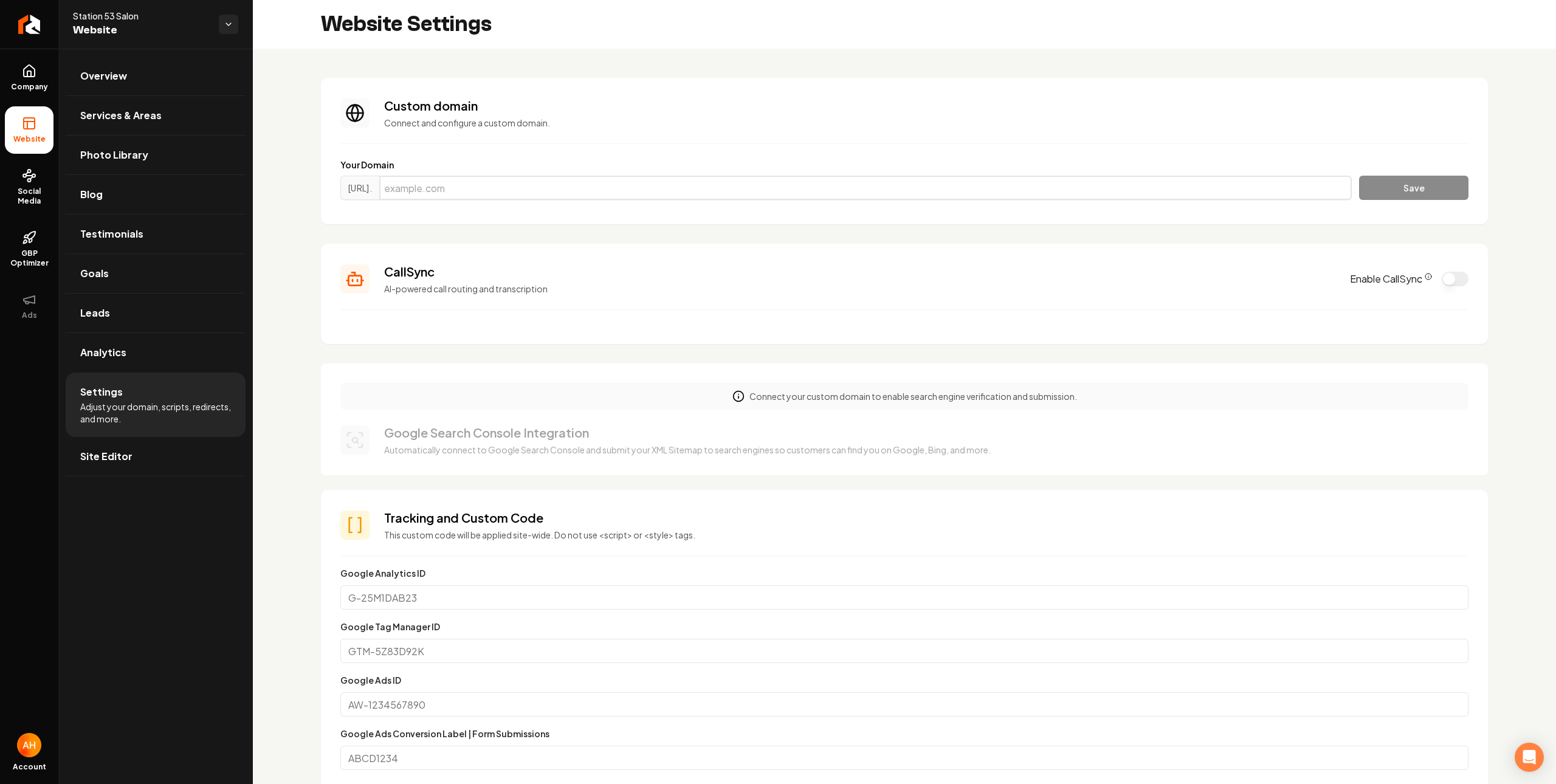
paste input "relentlesscontracting.com"
type input "relentlesscontracting.com"
click at [589, 192] on input "Main content area" at bounding box center [865, 187] width 972 height 24
paste input "station53salon.com"
type input "station53salon.com"
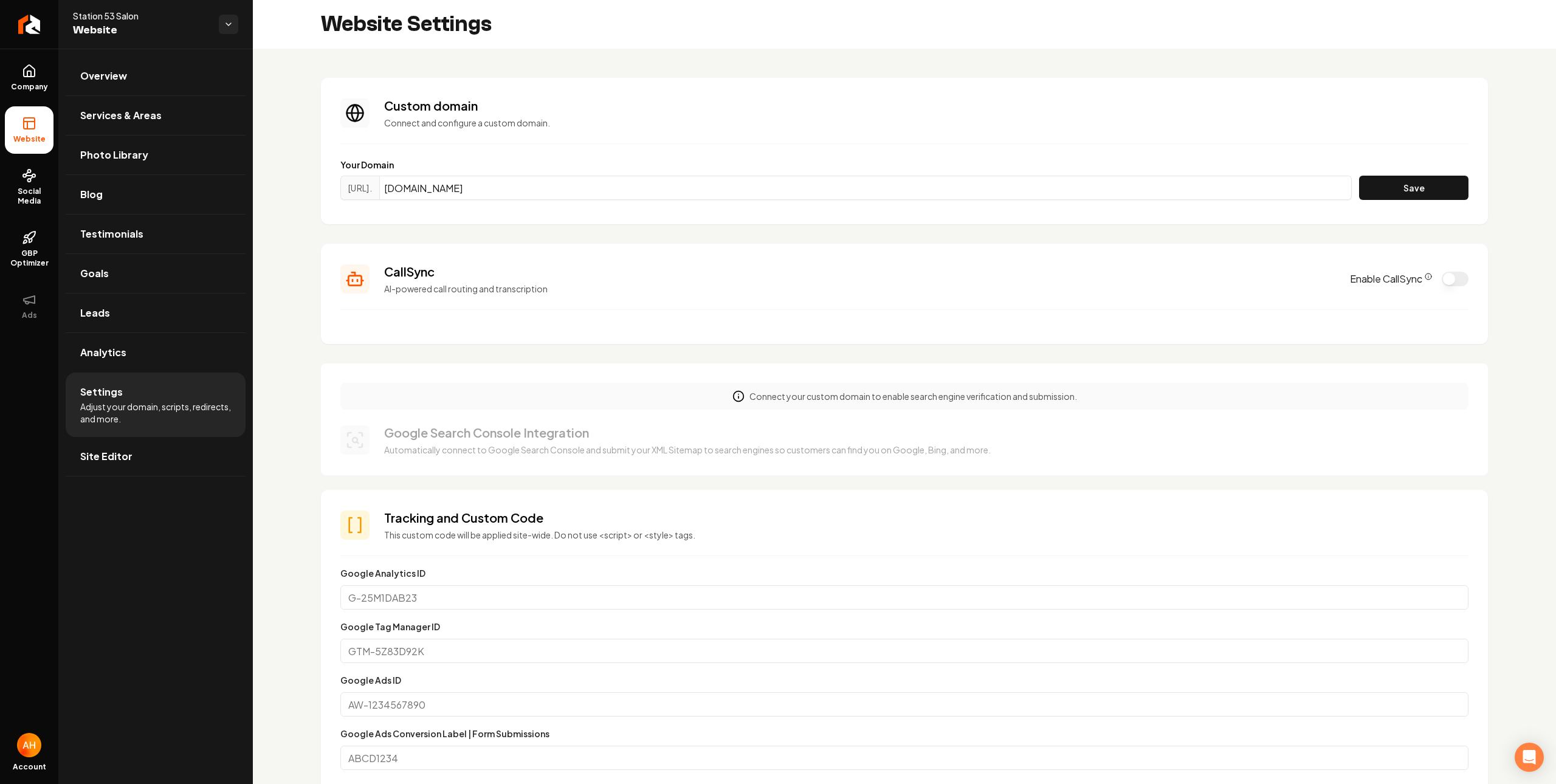
click at [1383, 163] on label "Your Domain" at bounding box center [904, 164] width 1128 height 12
click at [1399, 184] on button "Save" at bounding box center [1413, 187] width 109 height 24
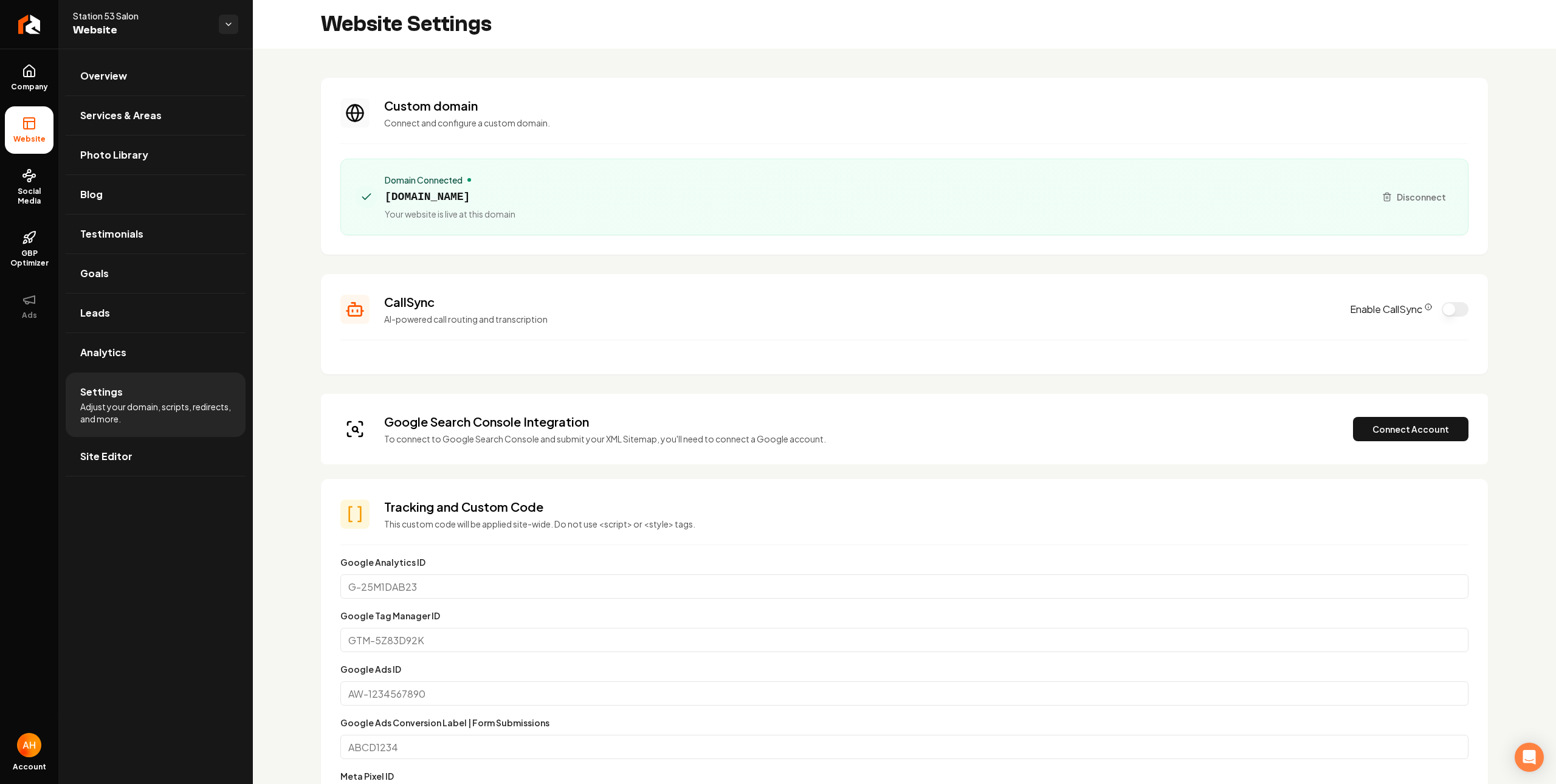
click at [468, 195] on span "station53salon.com" at bounding box center [450, 197] width 130 height 17
copy span "station53salon.com"
click at [835, 154] on section "Custom domain Connect and configure a custom domain. Domain Connected station53…" at bounding box center [904, 166] width 1167 height 177
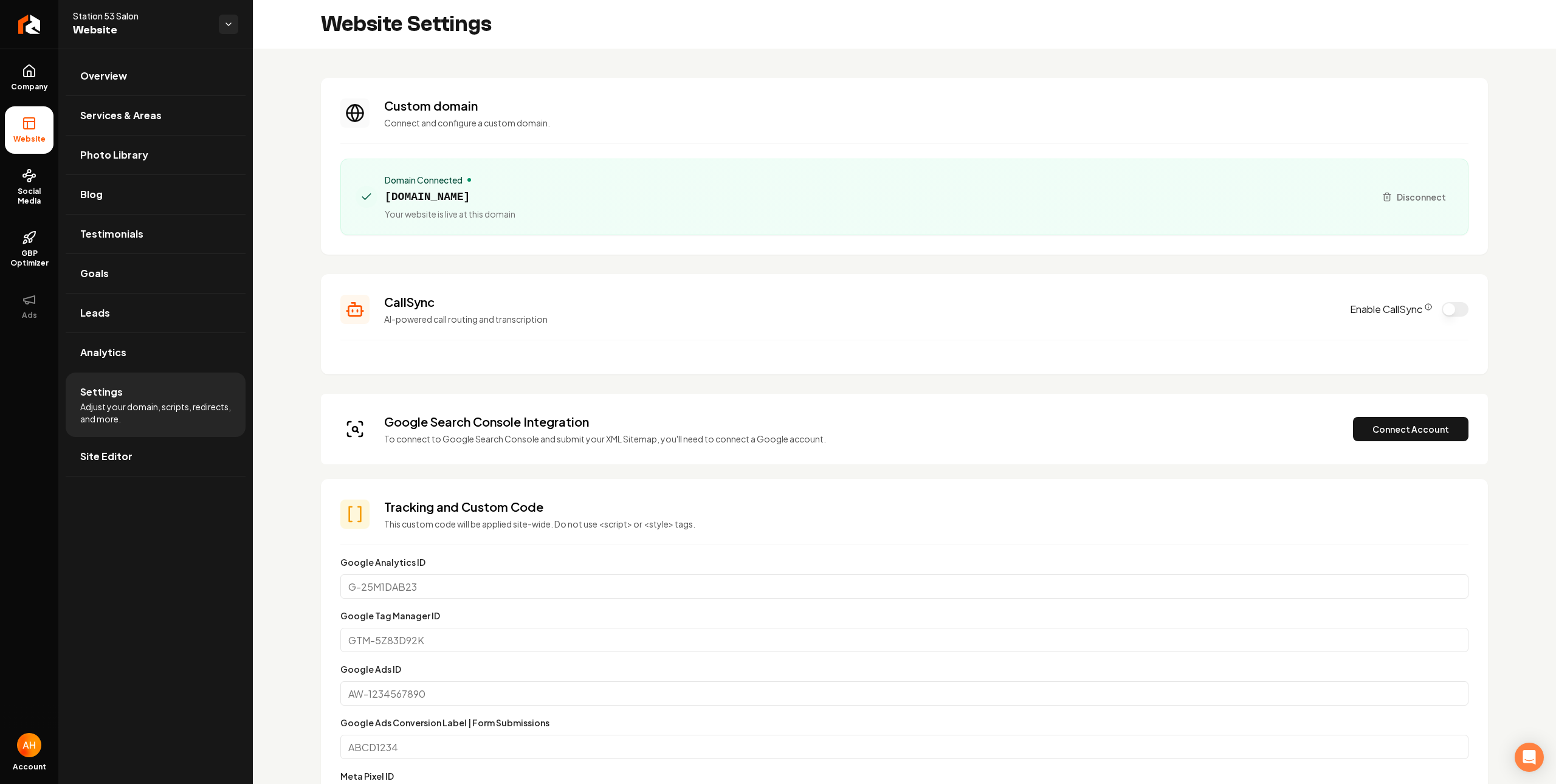
click at [461, 200] on span "station53salon.com" at bounding box center [450, 197] width 130 height 17
copy span "station53salon.com"
click at [1389, 422] on button "Connect Account" at bounding box center [1410, 428] width 116 height 24
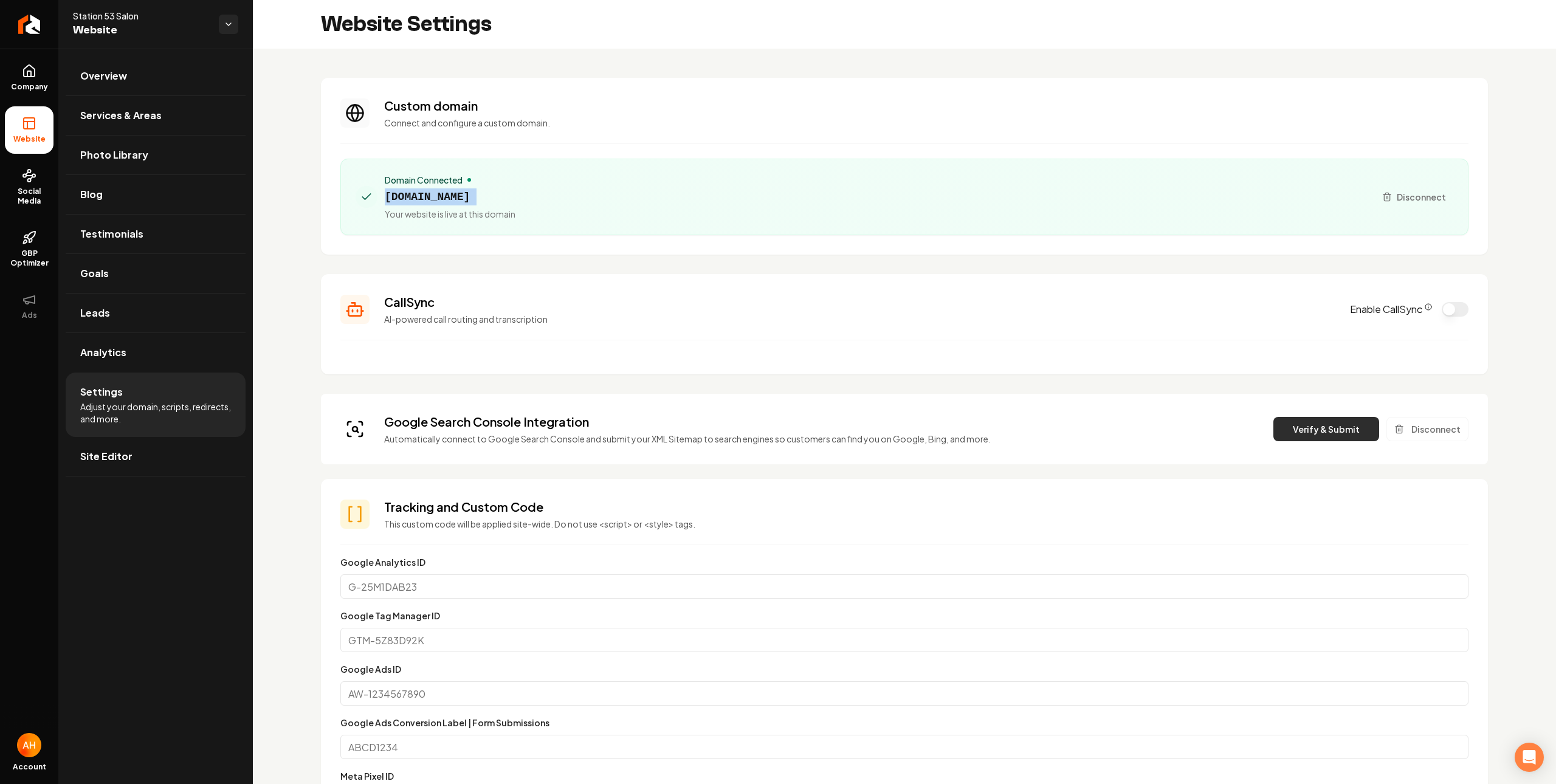
click at [1324, 424] on button "Verify & Submit" at bounding box center [1326, 428] width 106 height 24
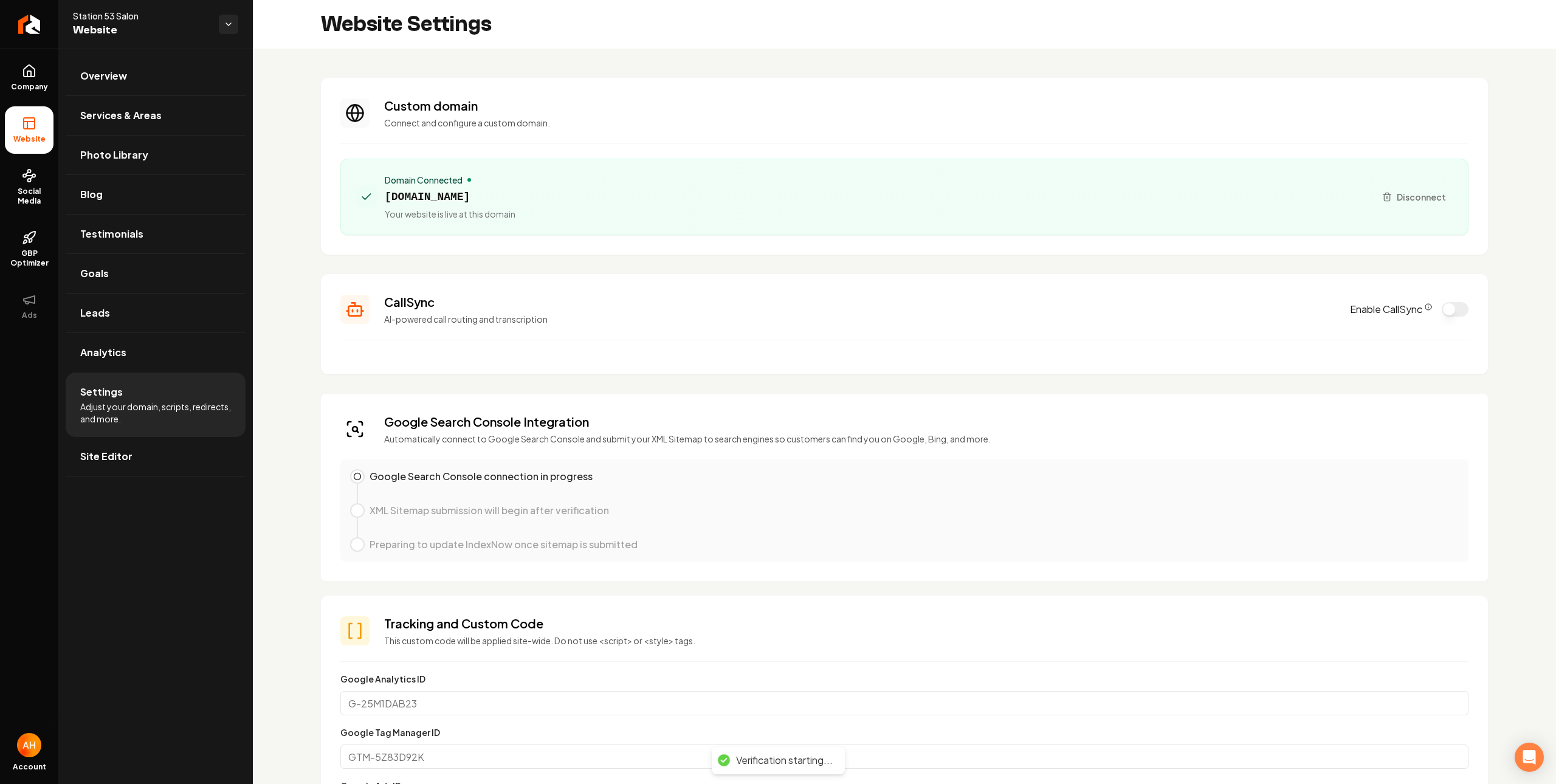
click at [1049, 150] on section "Custom domain Connect and configure a custom domain. Domain Connected station53…" at bounding box center [904, 166] width 1167 height 177
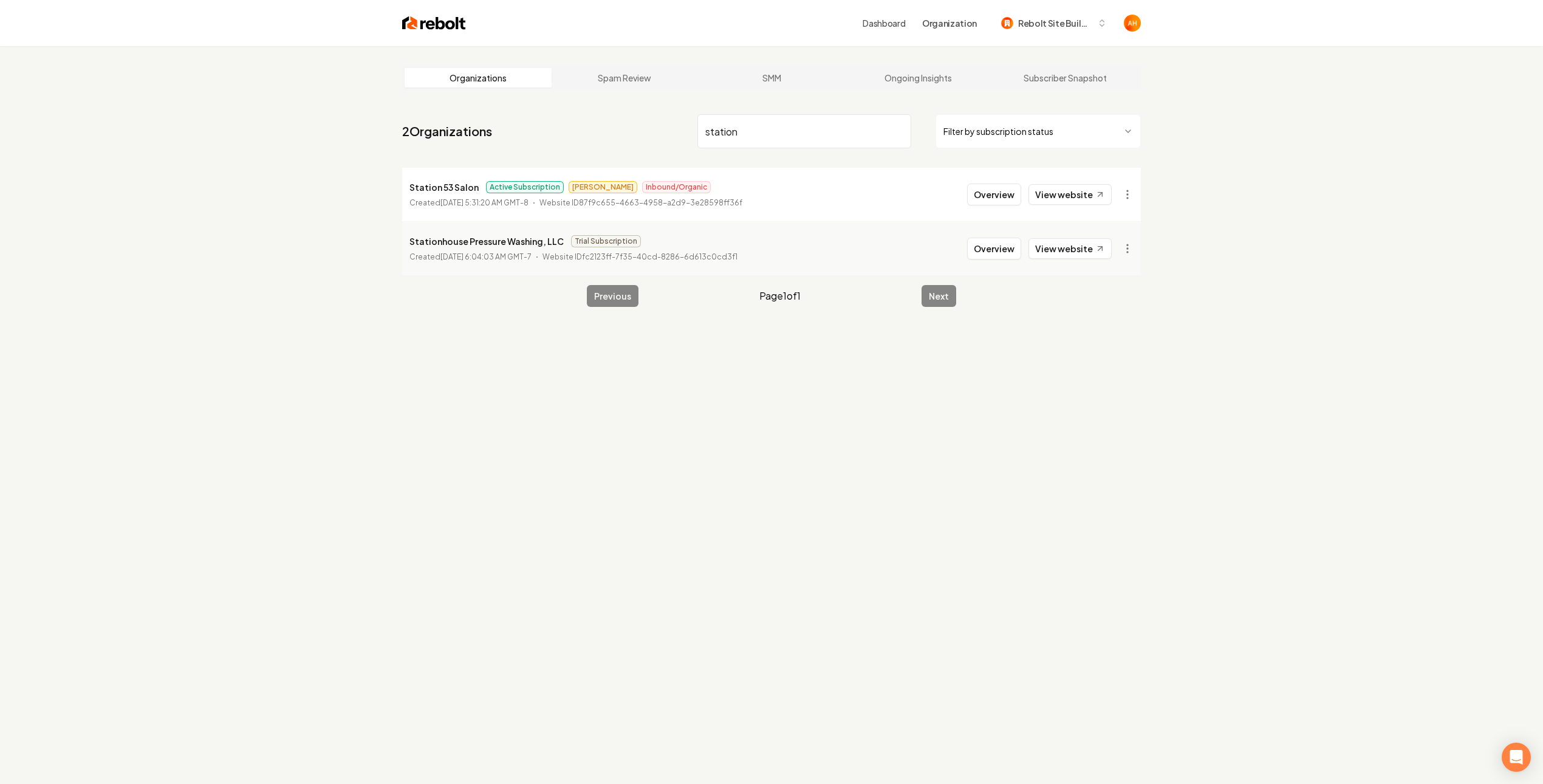
type input "station"
click at [465, 189] on p "Station 53 Salon" at bounding box center [444, 187] width 69 height 15
copy p "Station 53 Salon"
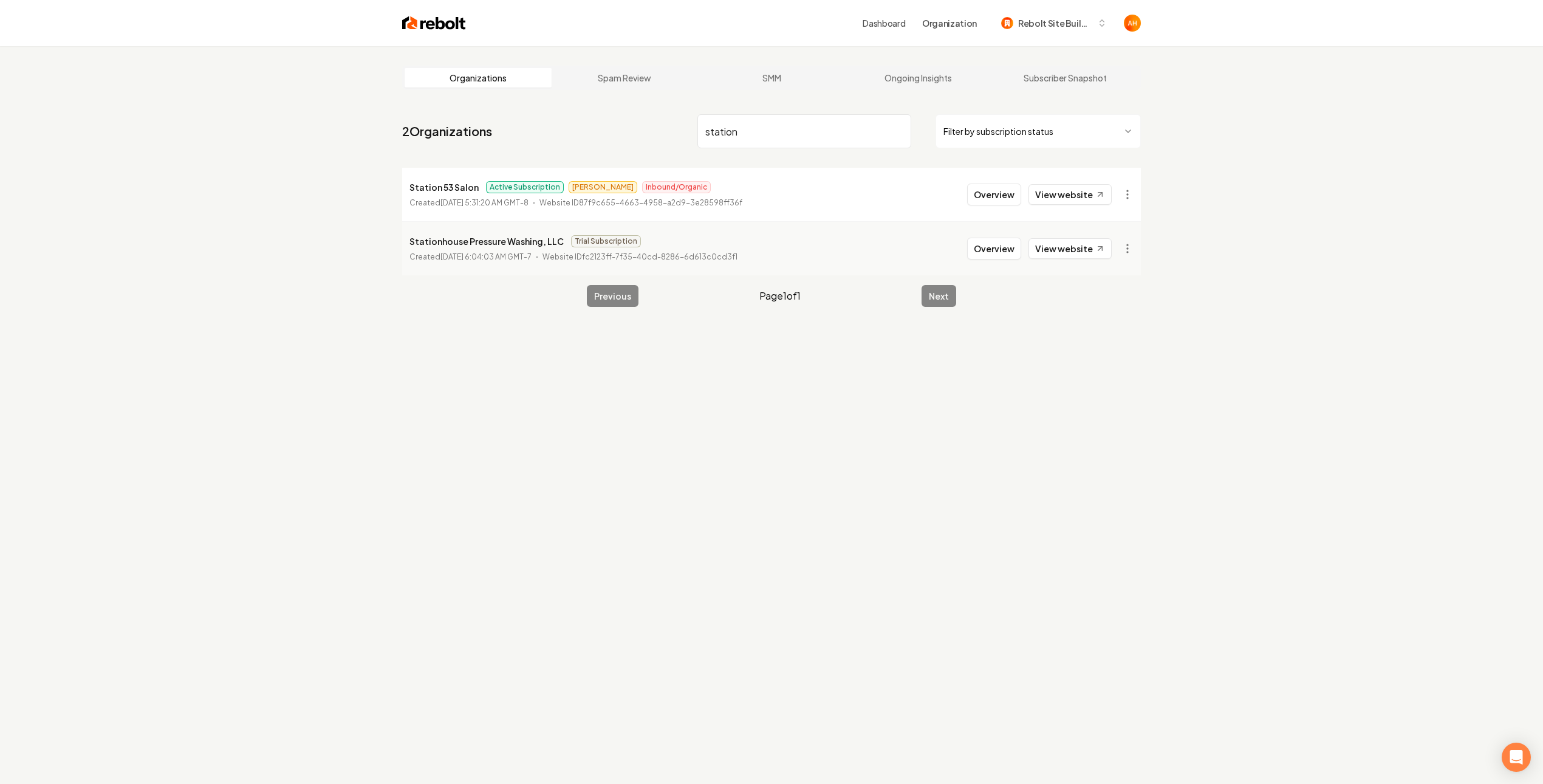
click at [822, 134] on input "station" at bounding box center [804, 130] width 214 height 34
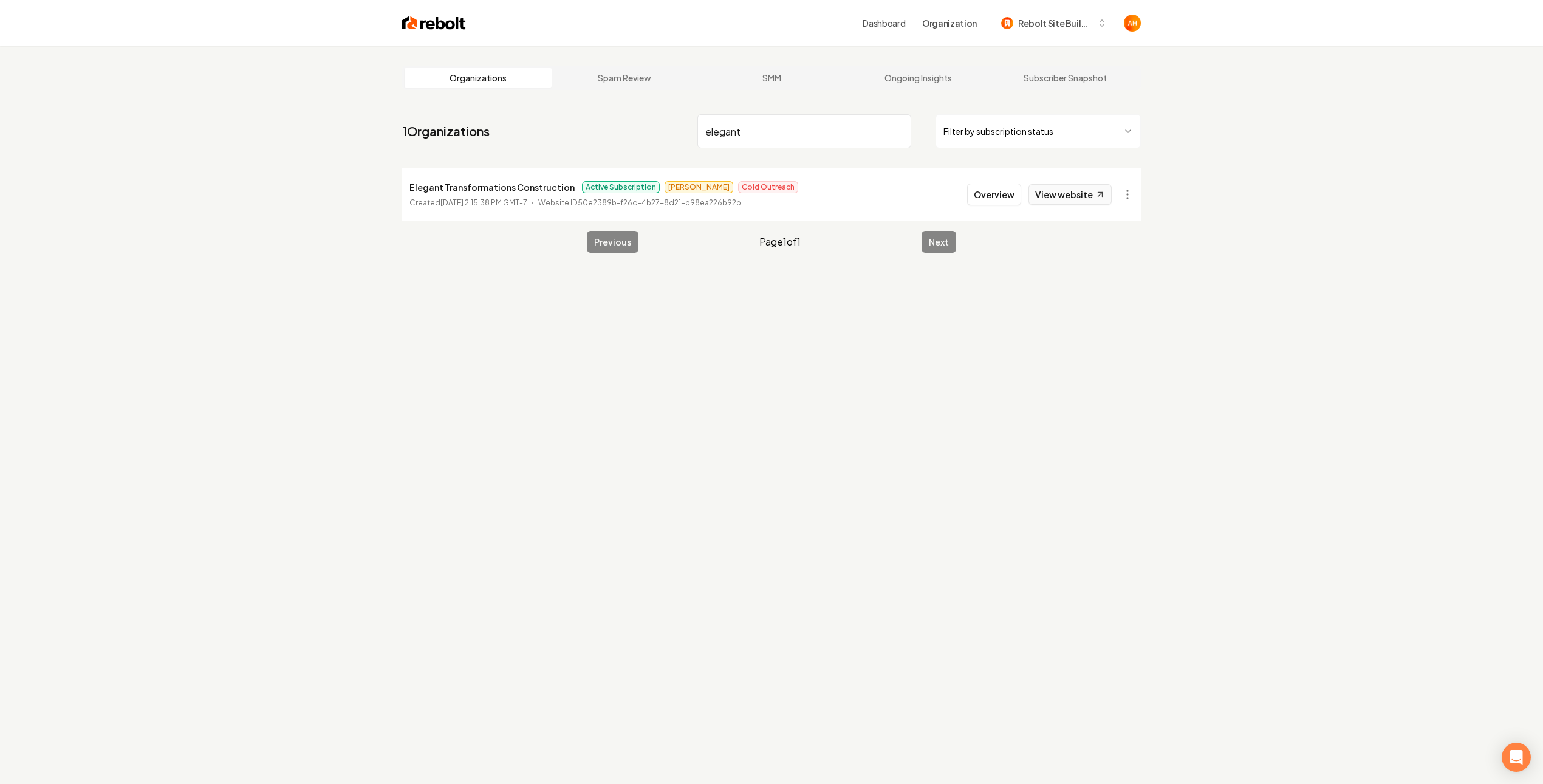
type input "elegant"
click at [1063, 193] on link "View website" at bounding box center [1070, 194] width 83 height 20
click at [994, 202] on button "Overview" at bounding box center [994, 195] width 54 height 22
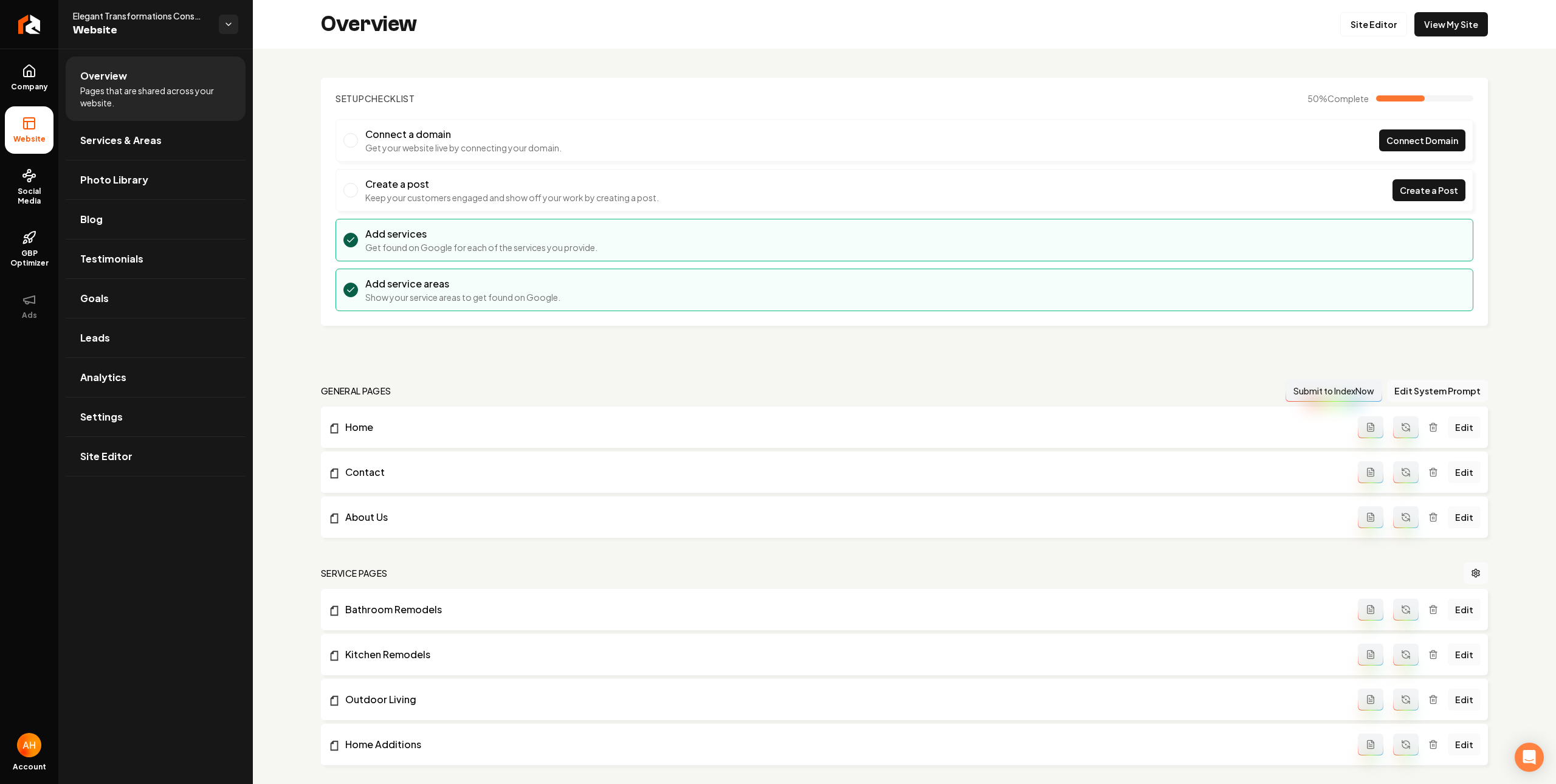
drag, startPoint x: 622, startPoint y: 83, endPoint x: 540, endPoint y: 4, distance: 113.9
click at [622, 83] on section "Setup Checklist 50 % Complete Connect a domain Get your website live by connect…" at bounding box center [904, 201] width 1167 height 247
click at [534, 76] on div "Setup Checklist 50 % Complete Connect a domain Get your website live by connect…" at bounding box center [905, 533] width 1303 height 969
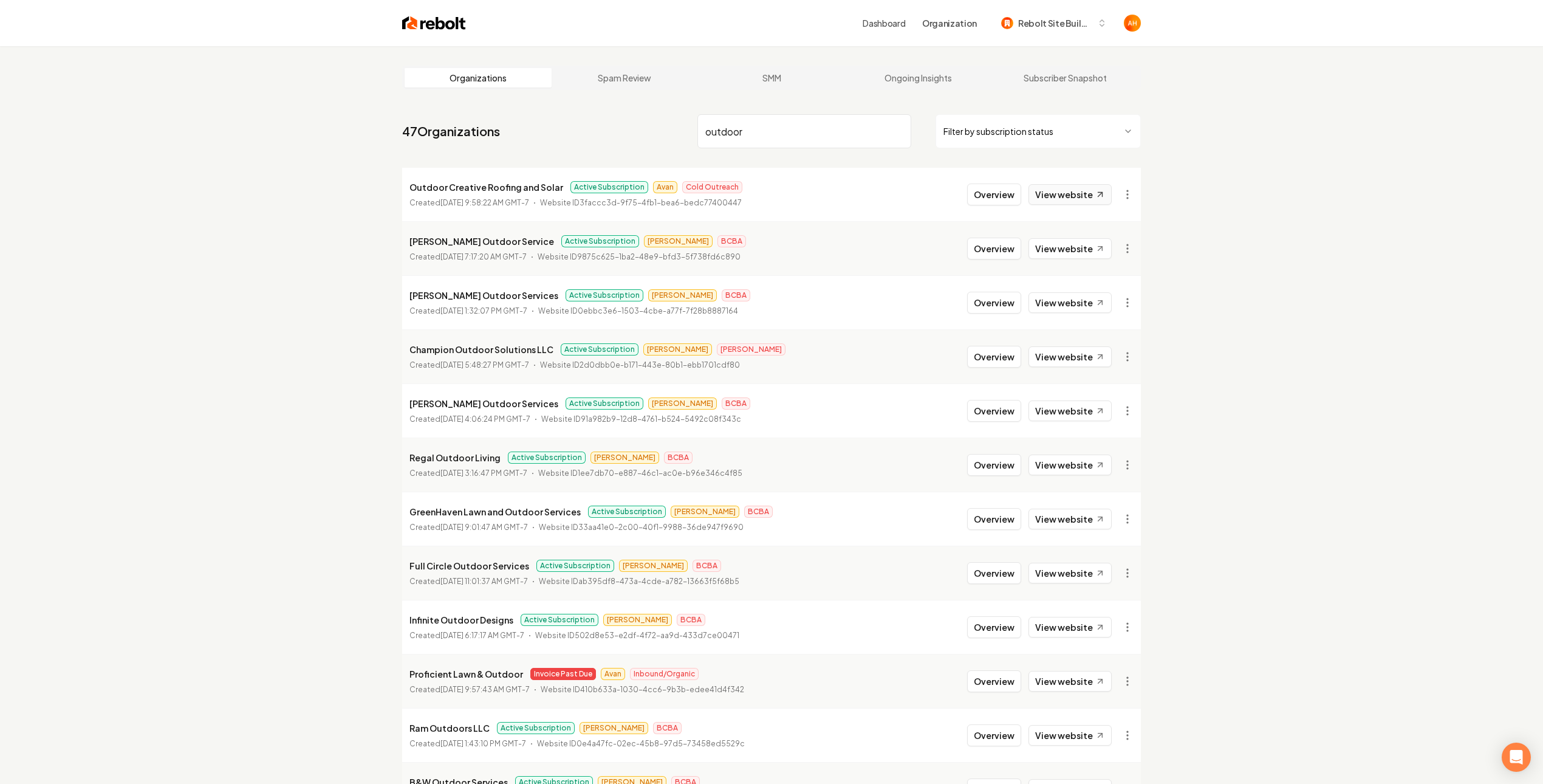
type input "outdoor"
click at [1079, 200] on link "View website" at bounding box center [1070, 194] width 83 height 20
